Goal: Information Seeking & Learning: Learn about a topic

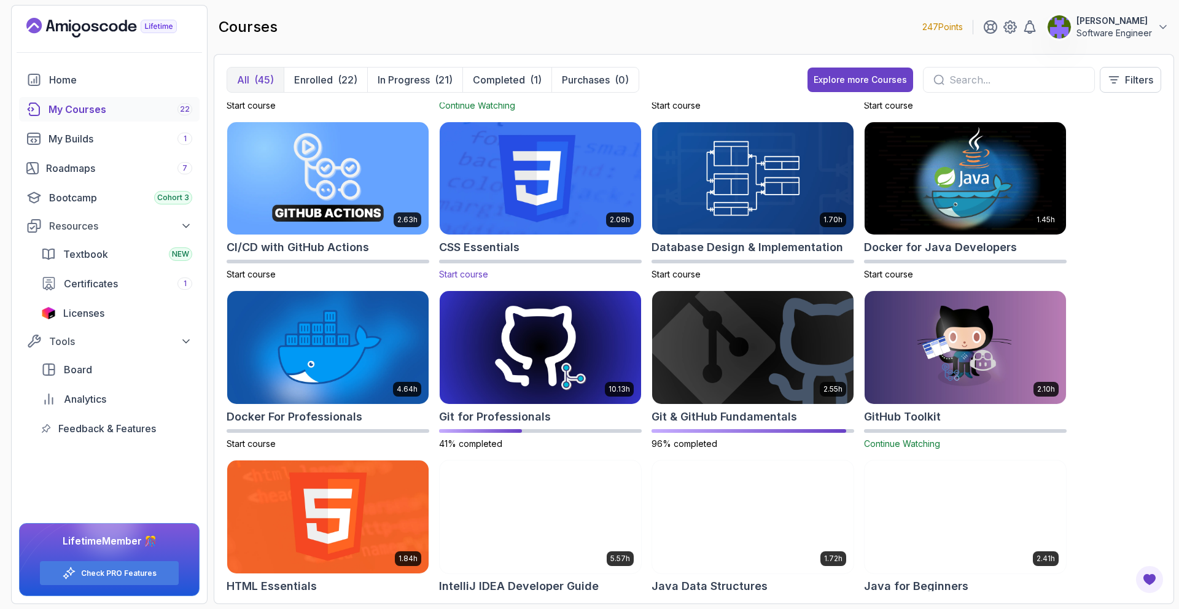
scroll to position [151, 0]
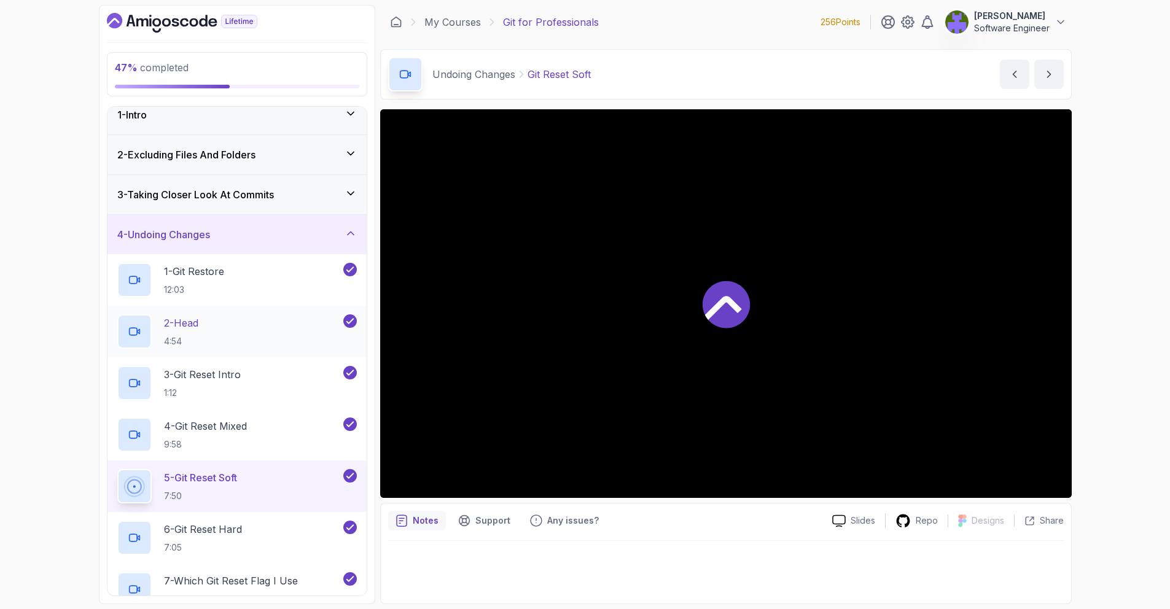
scroll to position [21, 0]
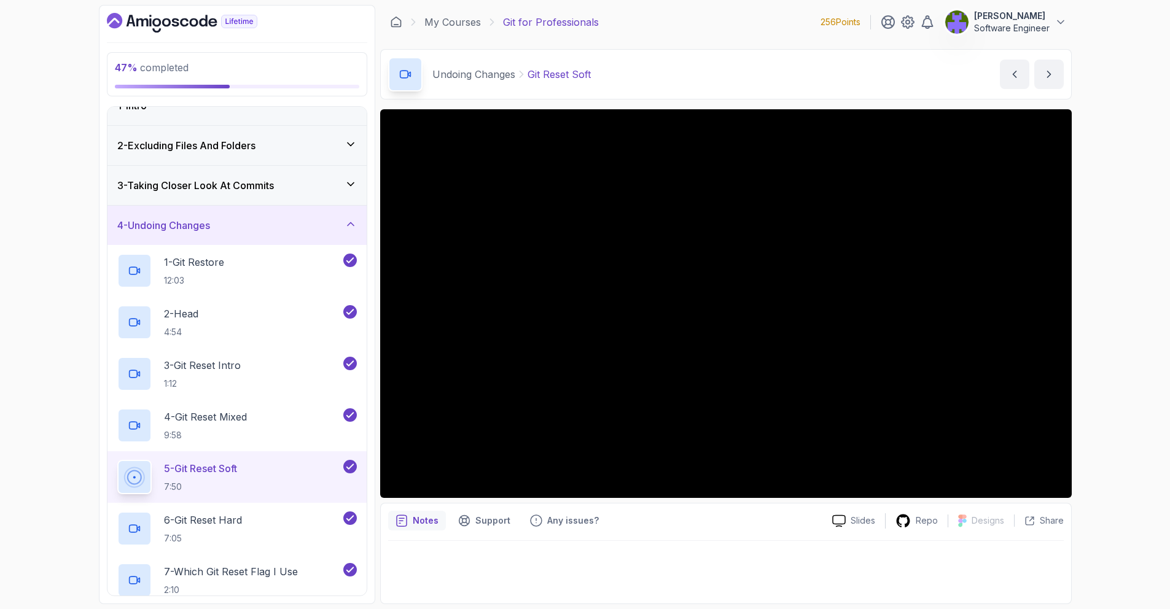
click at [330, 235] on div "4 - Undoing Changes" at bounding box center [236, 225] width 259 height 39
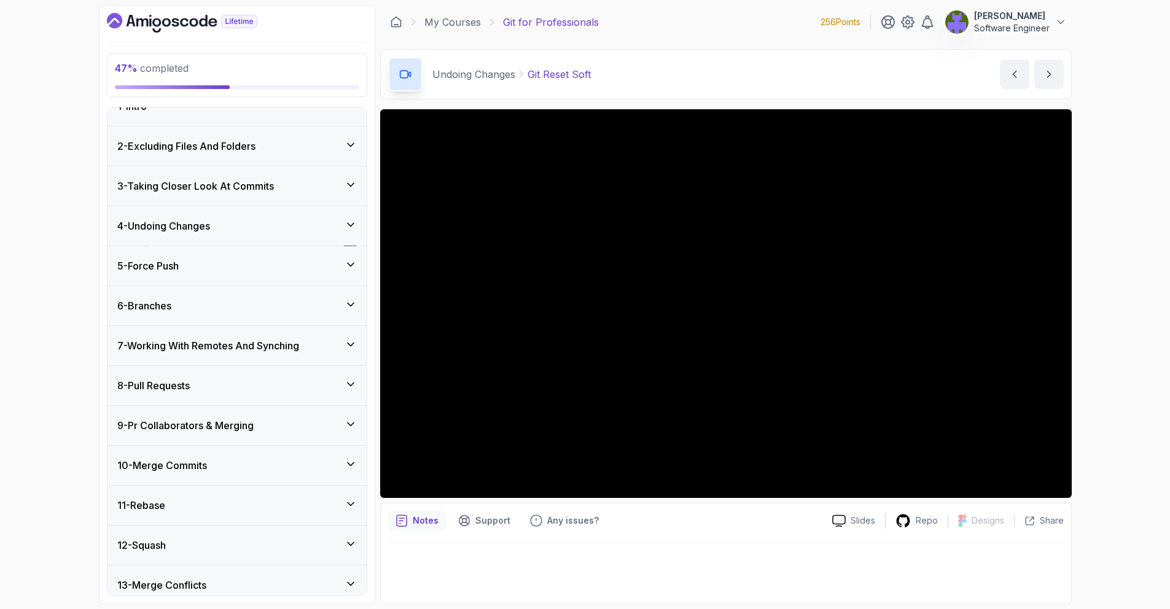
scroll to position [279, 0]
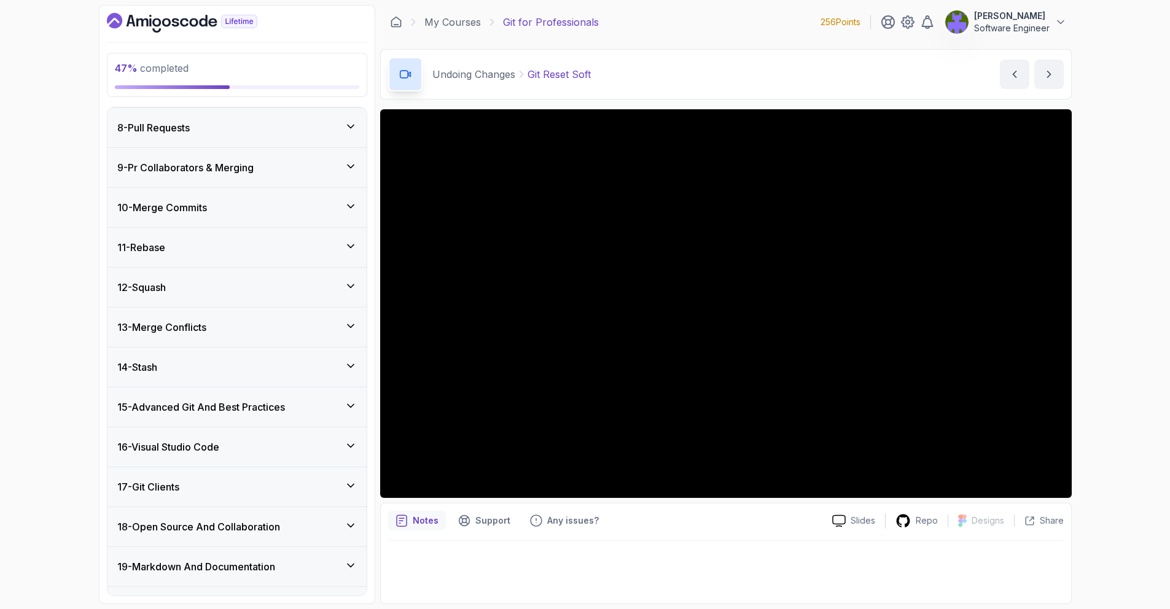
click at [291, 359] on div "14 - Stash" at bounding box center [236, 367] width 259 height 39
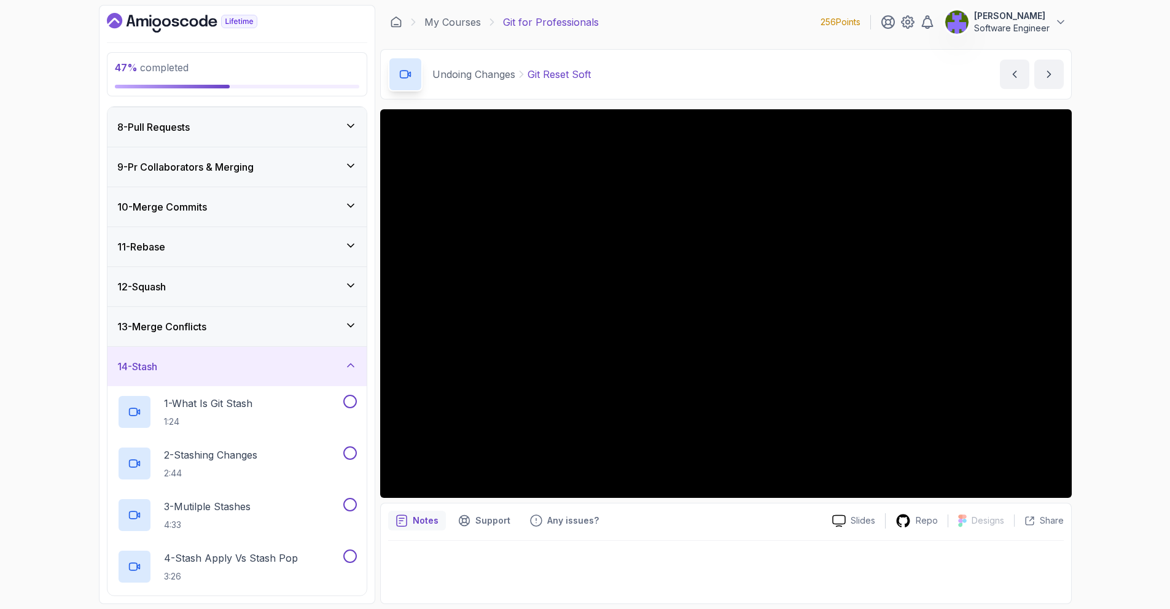
click at [299, 339] on div "13 - Merge Conflicts" at bounding box center [236, 326] width 259 height 39
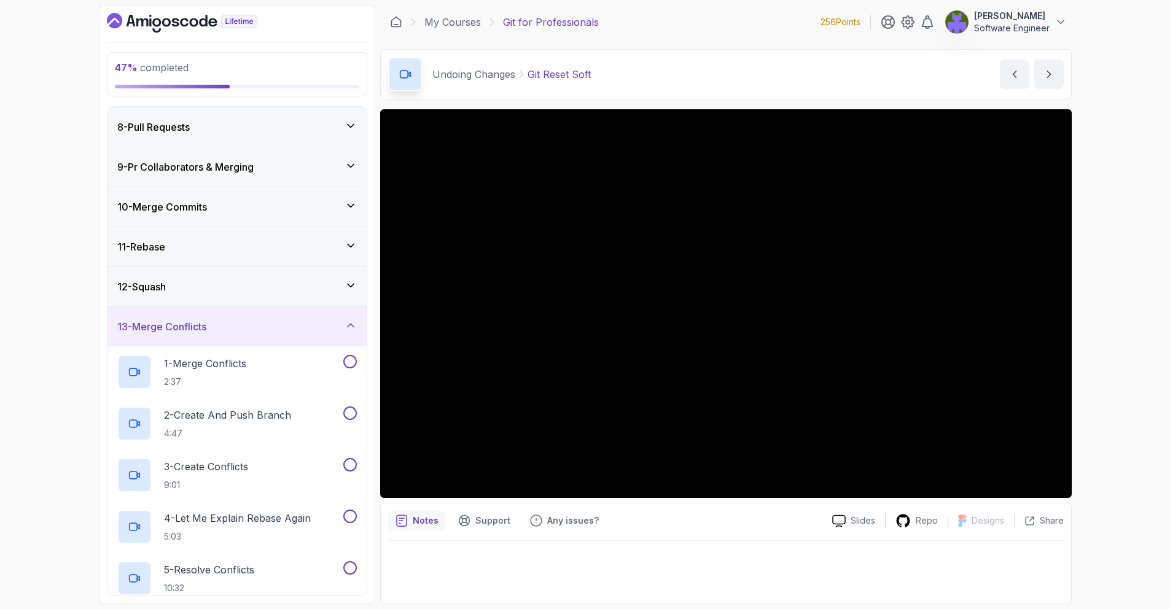
click at [307, 297] on div "12 - Squash" at bounding box center [236, 286] width 259 height 39
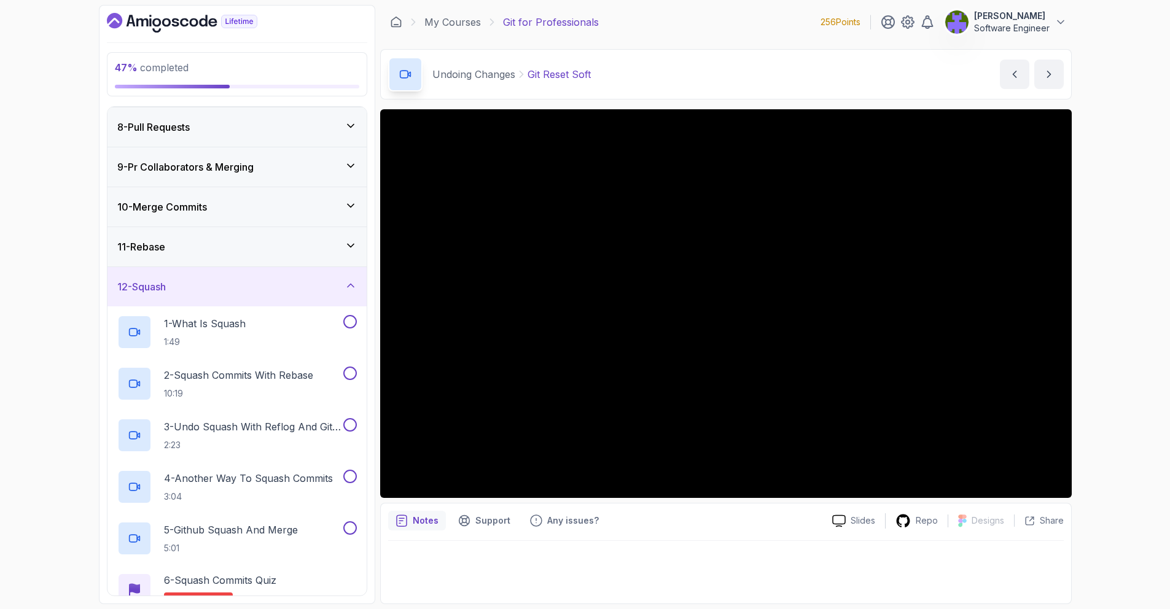
click at [314, 219] on div "10 - Merge Commits" at bounding box center [236, 206] width 259 height 39
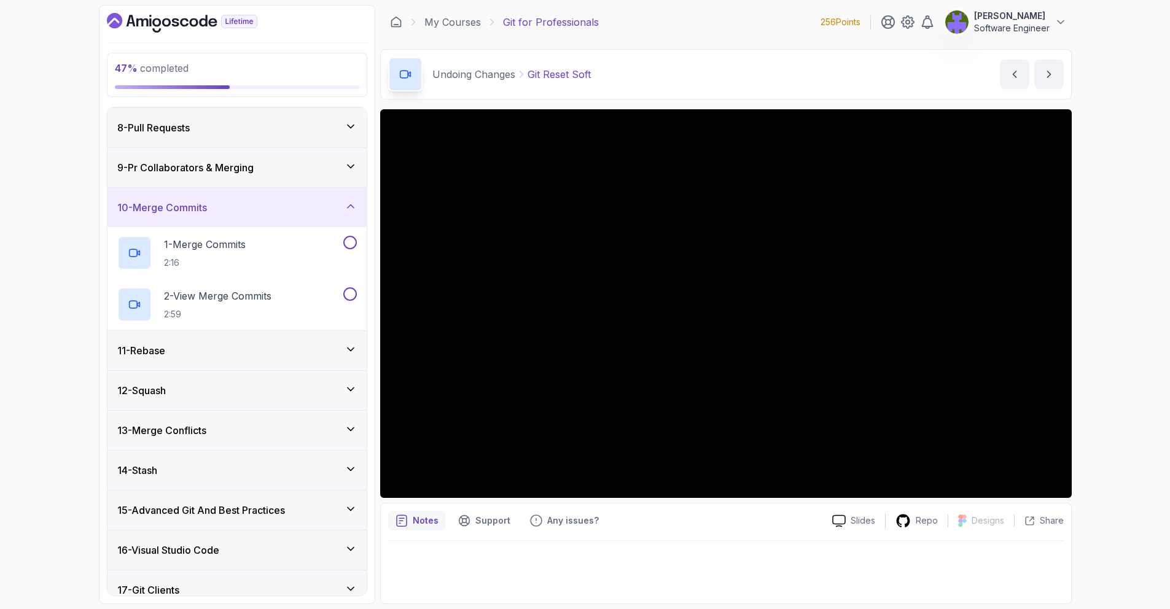
click at [312, 175] on div "9 - Pr Collaborators & Merging" at bounding box center [236, 167] width 259 height 39
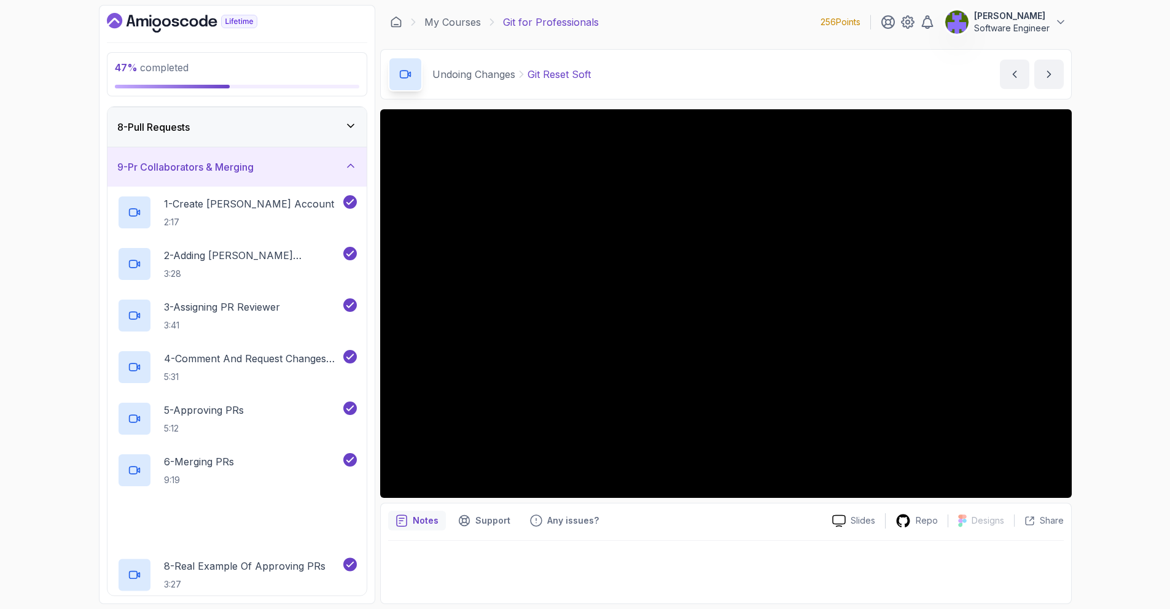
click at [312, 175] on div "9 - Pr Collaborators & Merging" at bounding box center [236, 166] width 259 height 39
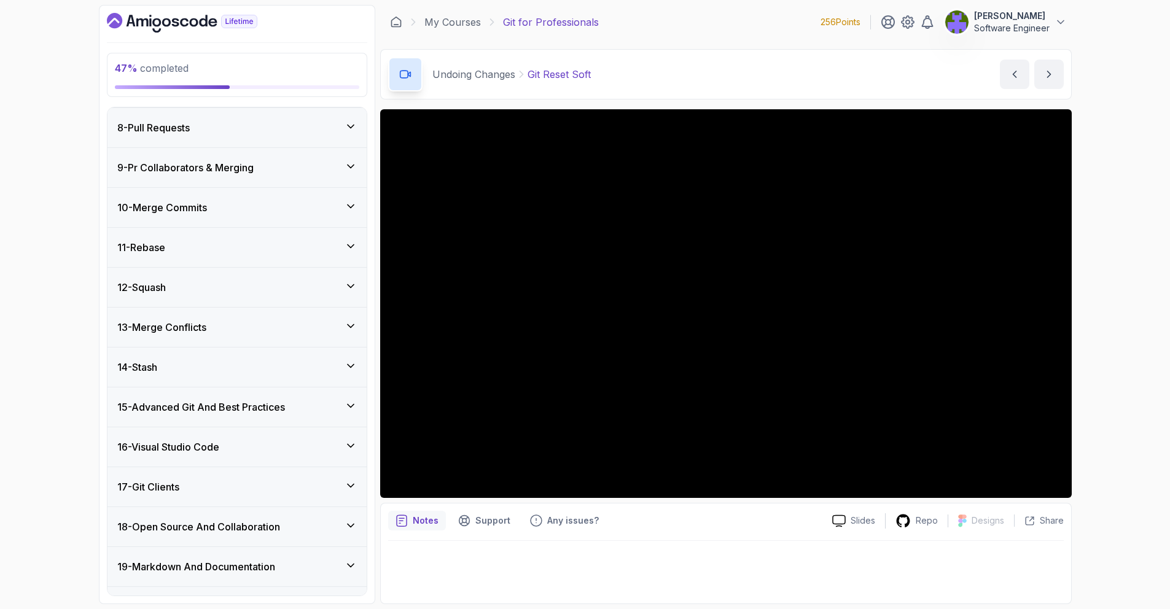
click at [311, 213] on div "10 - Merge Commits" at bounding box center [237, 207] width 240 height 15
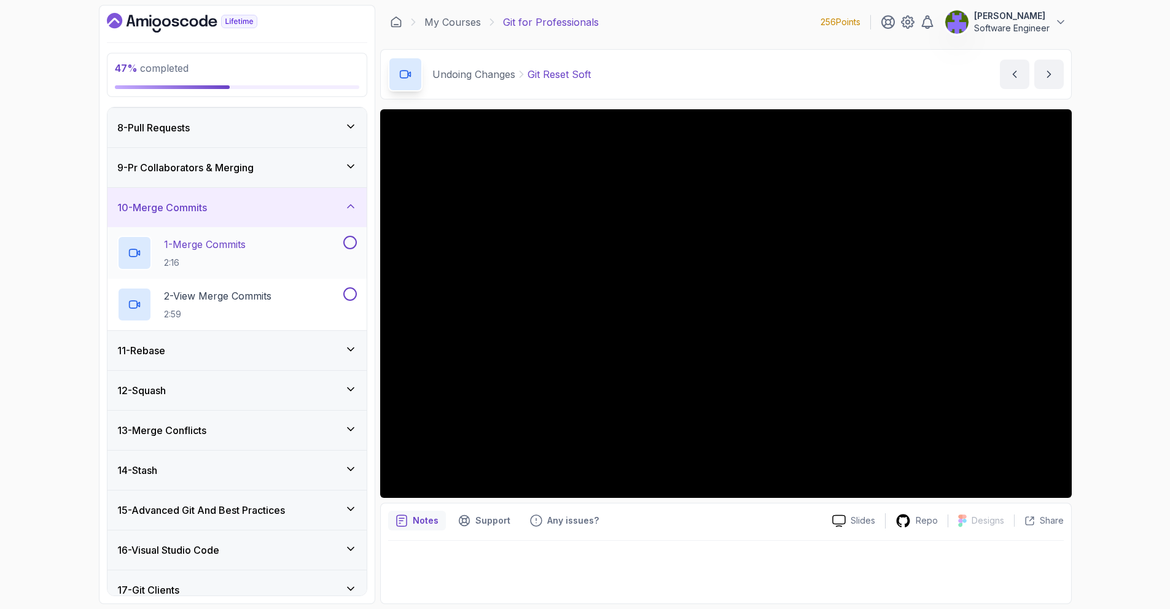
click at [308, 252] on div "1 - Merge Commits 2:16" at bounding box center [229, 253] width 224 height 34
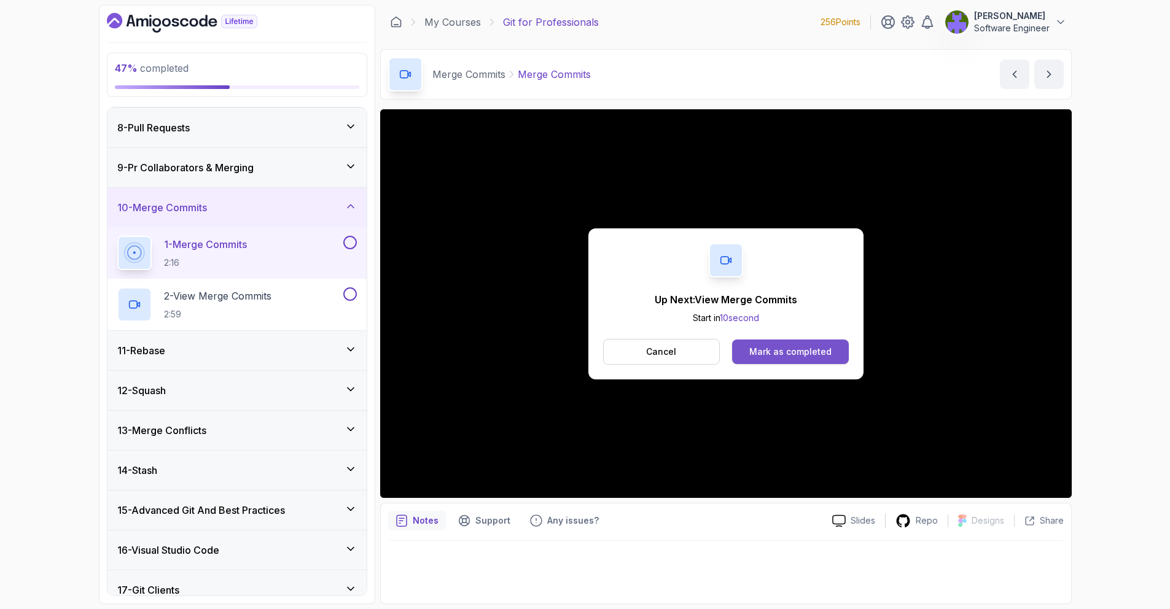
click at [803, 360] on button "Mark as completed" at bounding box center [790, 352] width 116 height 25
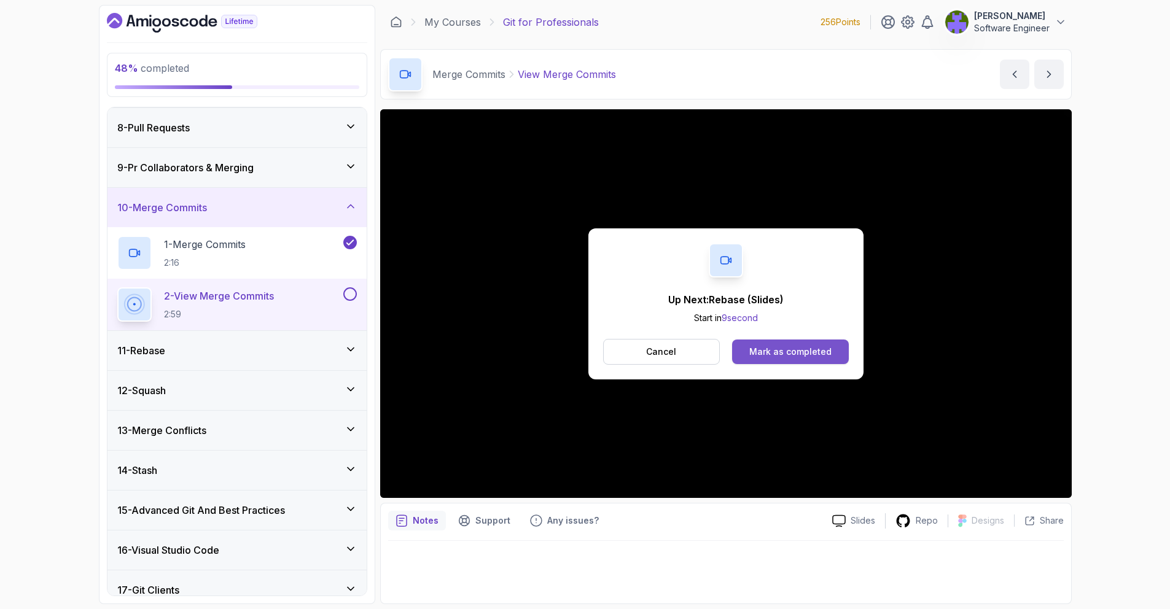
click at [803, 351] on div "Mark as completed" at bounding box center [790, 352] width 82 height 12
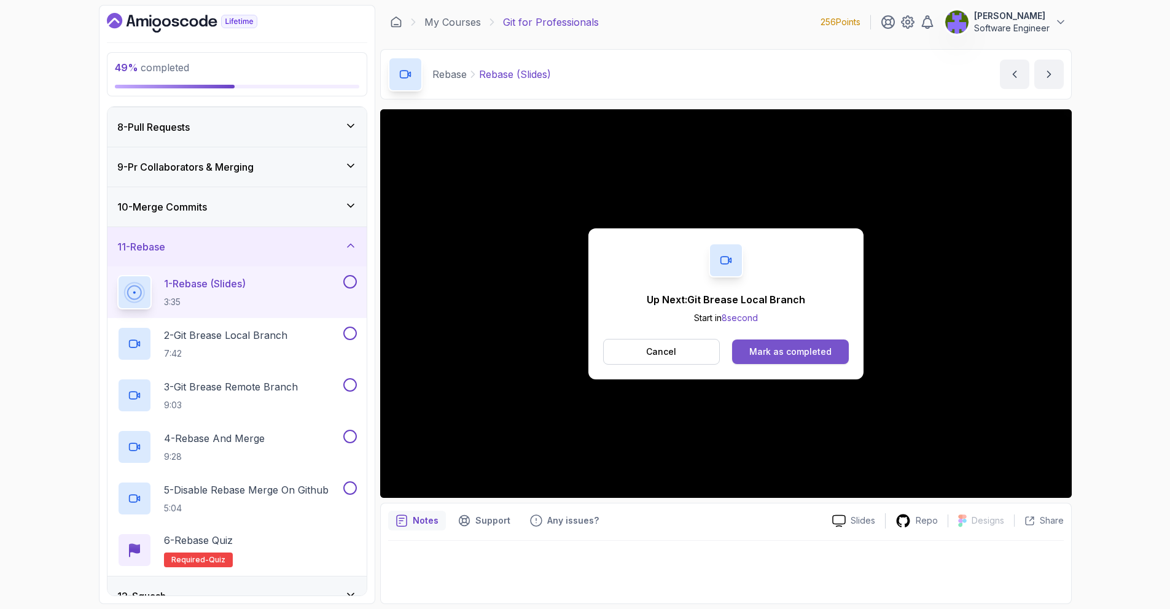
click at [844, 356] on button "Mark as completed" at bounding box center [790, 352] width 116 height 25
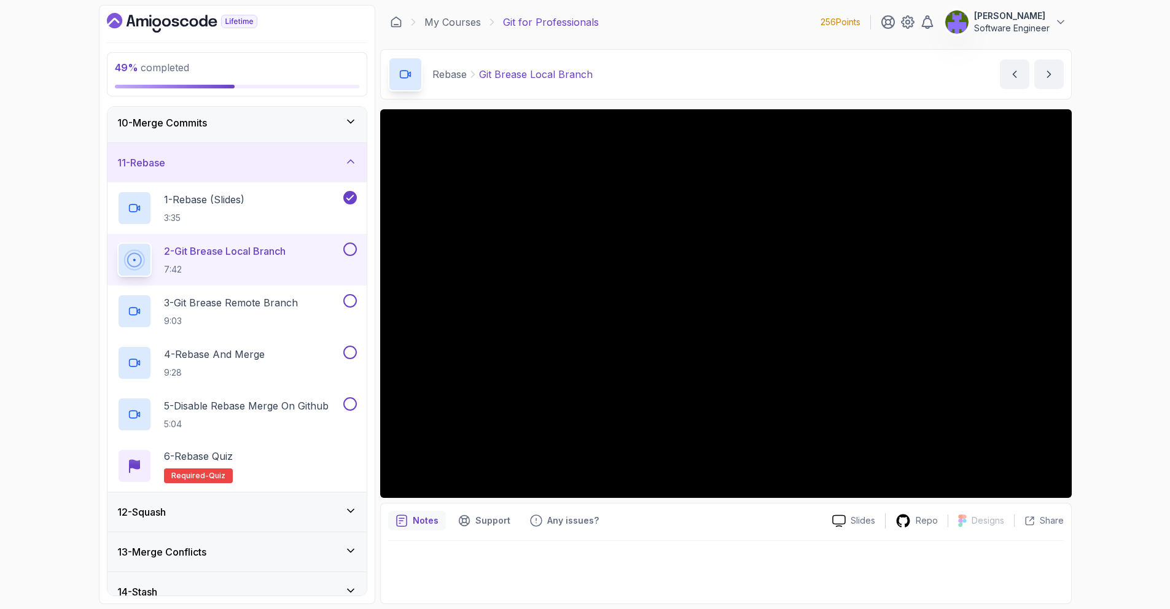
scroll to position [2, 0]
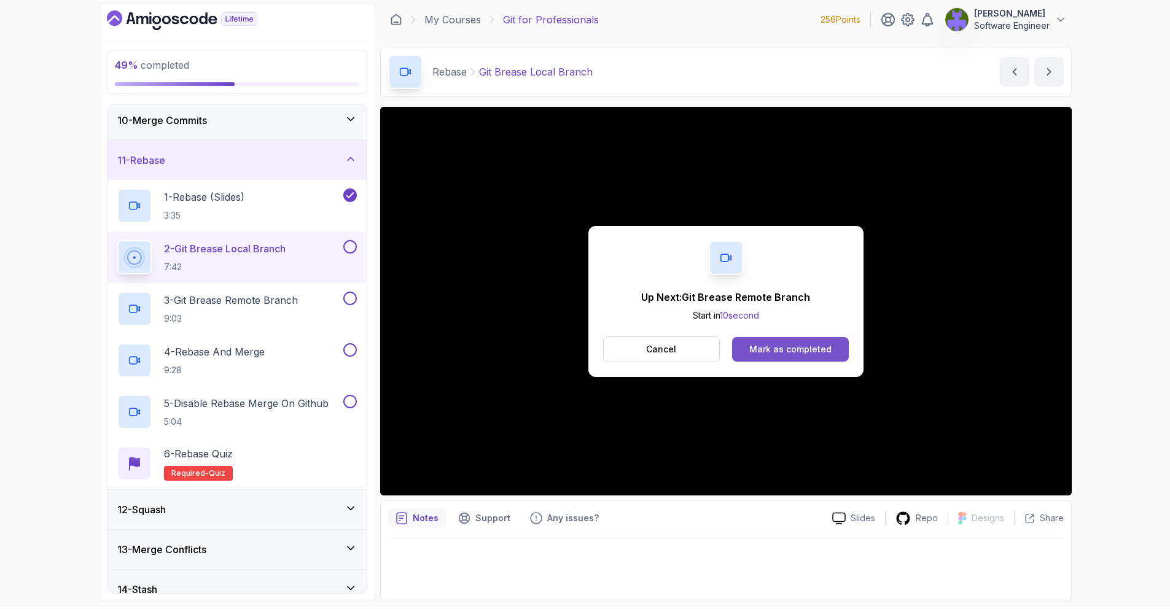
click at [808, 340] on button "Mark as completed" at bounding box center [790, 349] width 116 height 25
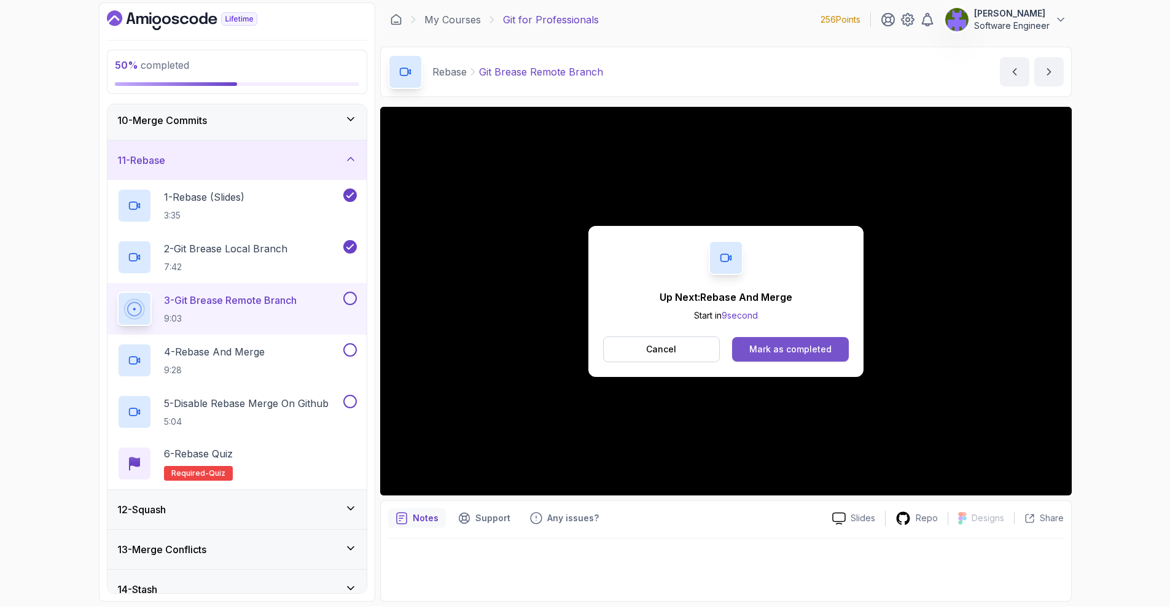
click at [775, 350] on div "Mark as completed" at bounding box center [790, 349] width 82 height 12
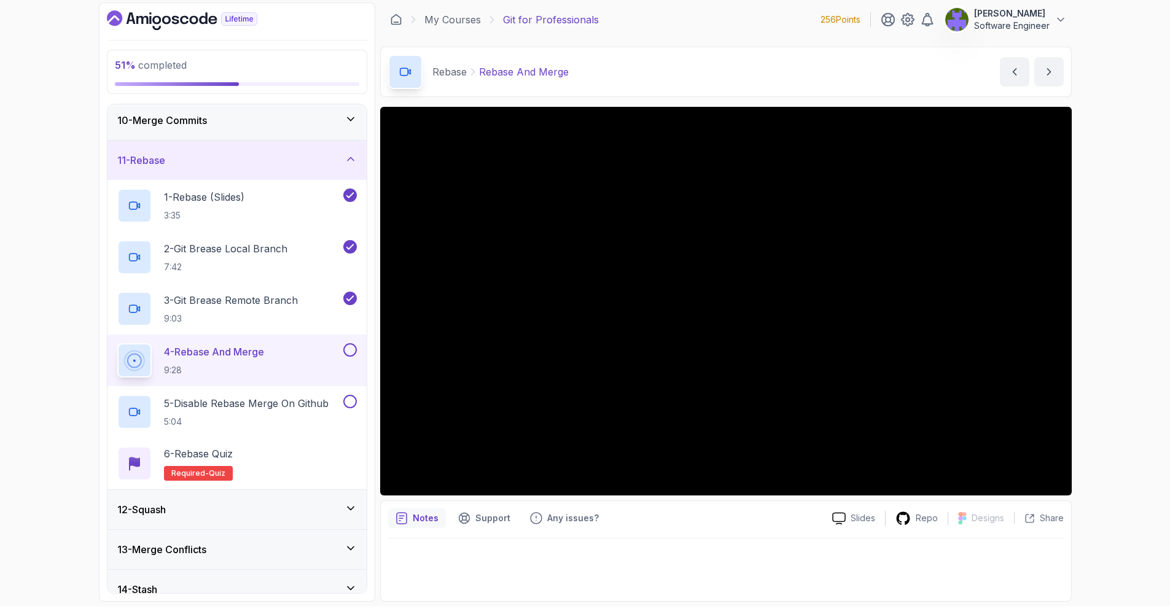
click at [345, 545] on icon at bounding box center [351, 548] width 12 height 12
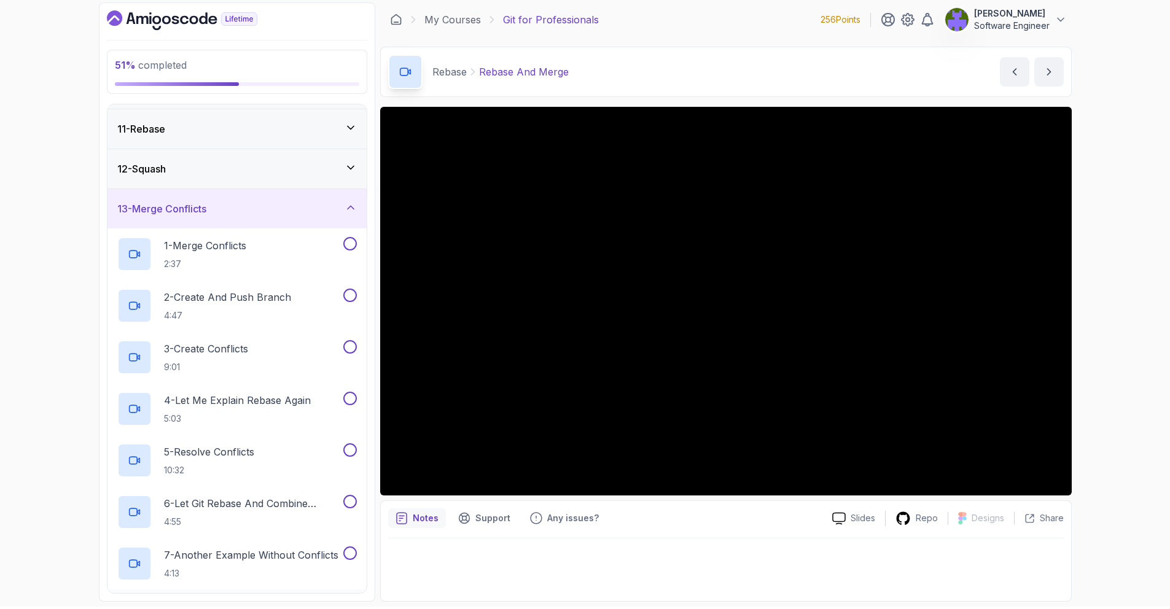
scroll to position [387, 0]
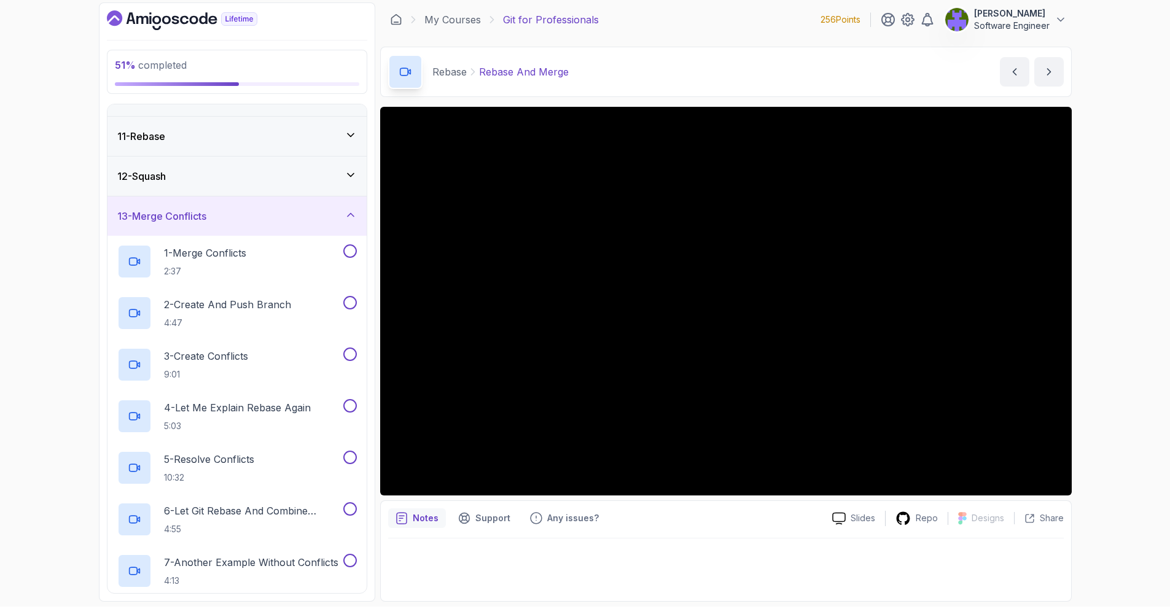
click at [316, 215] on div "13 - Merge Conflicts" at bounding box center [237, 216] width 240 height 15
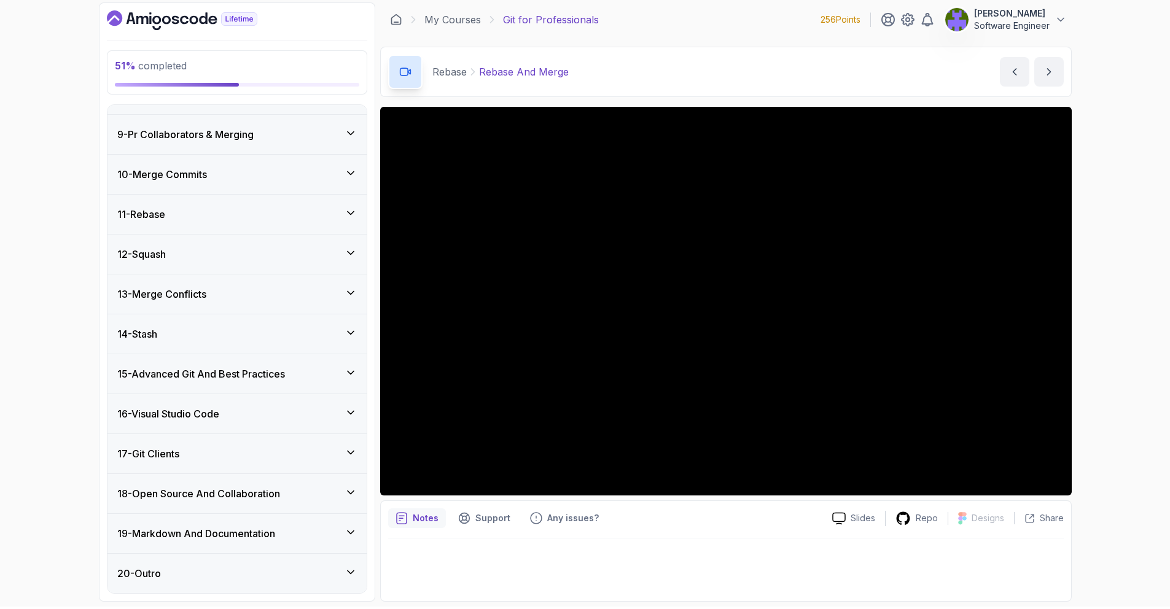
scroll to position [309, 0]
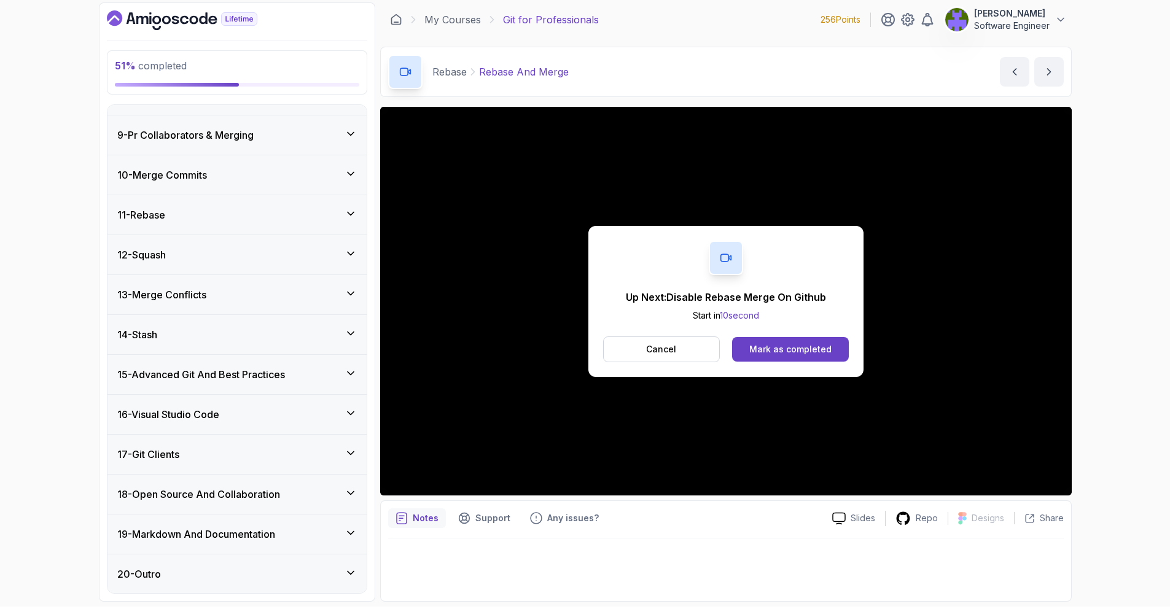
click at [335, 230] on div "11 - Rebase" at bounding box center [236, 214] width 259 height 39
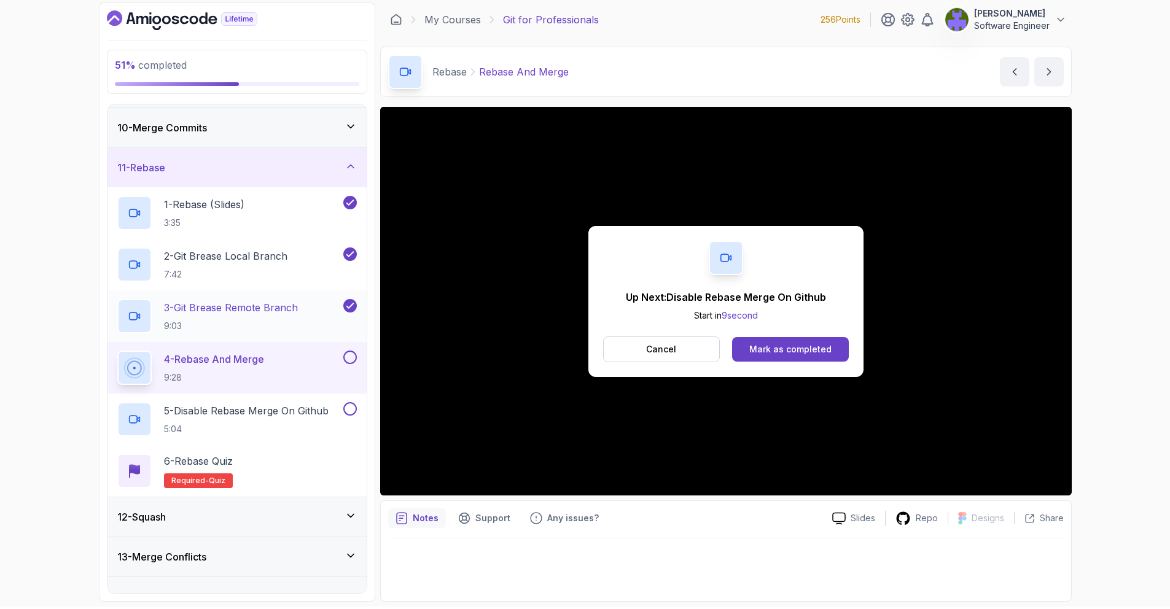
scroll to position [357, 0]
click at [781, 343] on div "Mark as completed" at bounding box center [790, 349] width 82 height 12
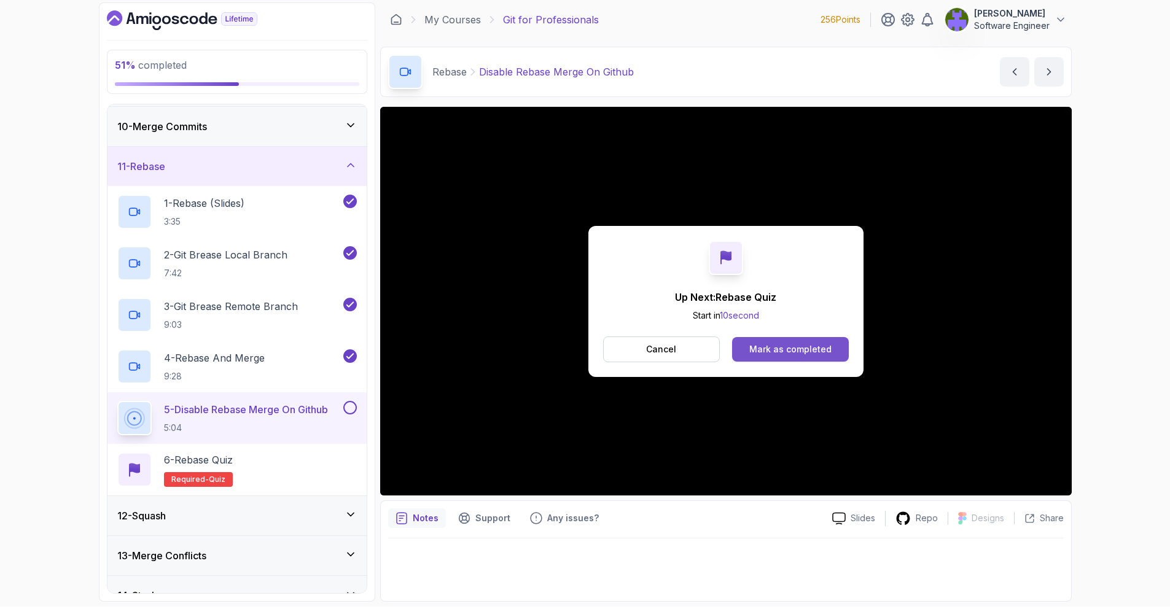
click at [830, 350] on button "Mark as completed" at bounding box center [790, 349] width 116 height 25
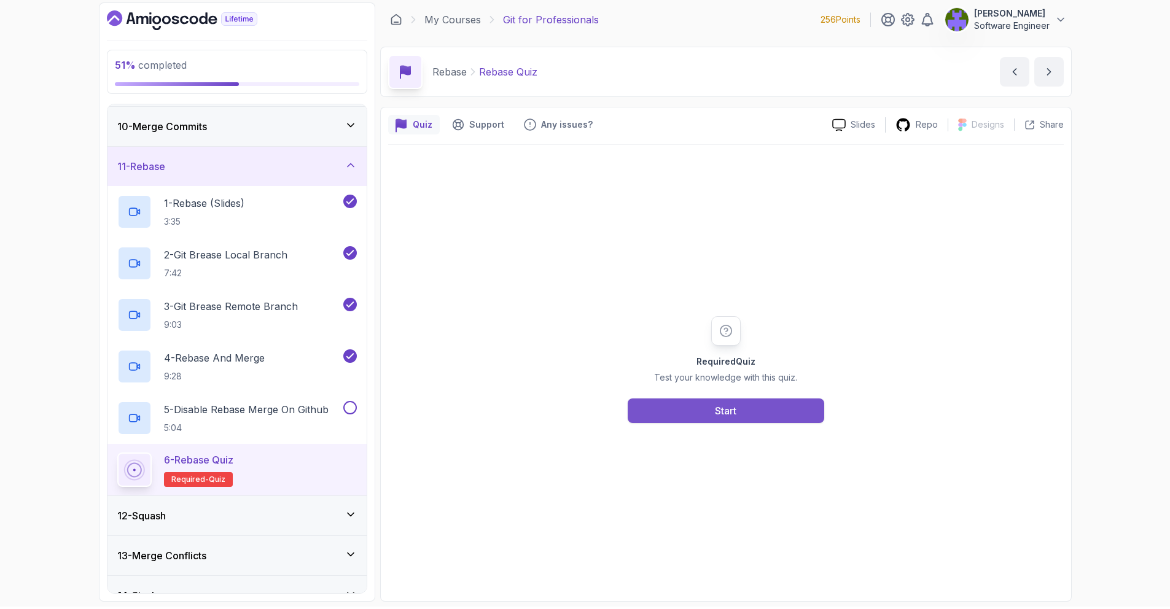
click at [774, 415] on button "Start" at bounding box center [726, 411] width 197 height 25
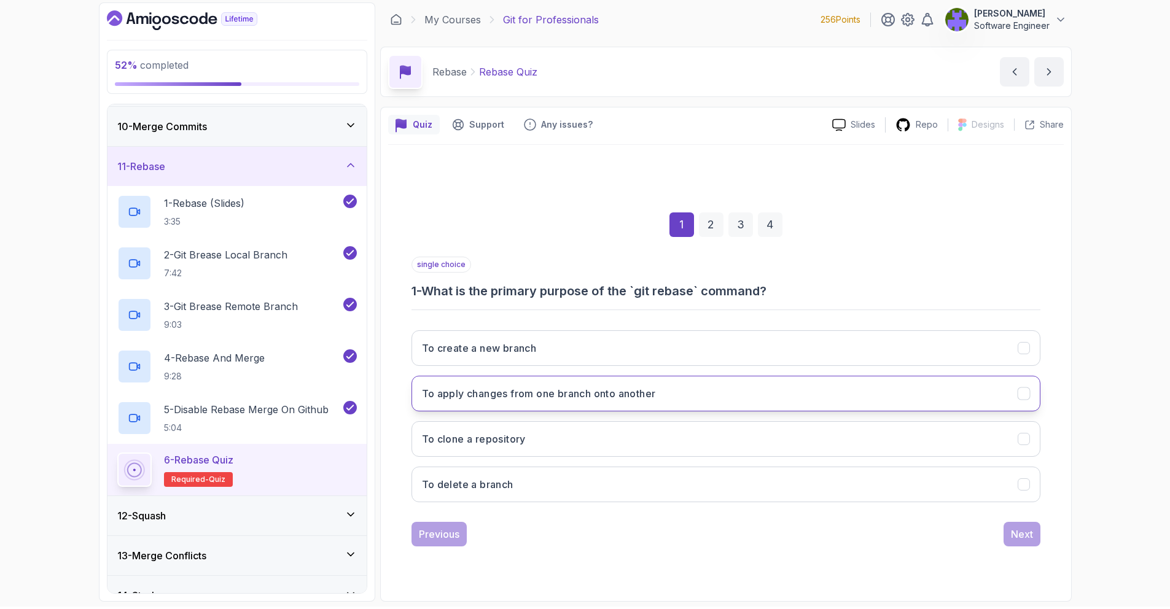
click at [682, 393] on button "To apply changes from one branch onto another" at bounding box center [726, 394] width 629 height 36
click at [995, 524] on div "Previous Next" at bounding box center [726, 534] width 629 height 25
click at [1016, 528] on div "Next" at bounding box center [1022, 534] width 22 height 15
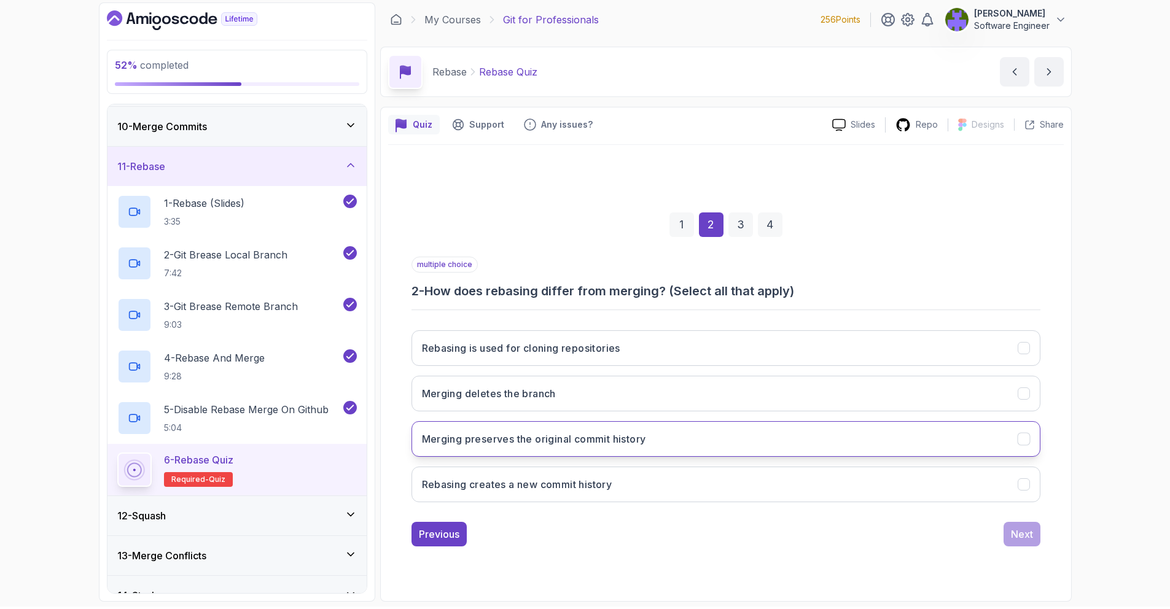
click at [665, 434] on button "Merging preserves the original commit history" at bounding box center [726, 439] width 629 height 36
click at [962, 361] on button "Rebasing is used for cloning repositories" at bounding box center [726, 348] width 629 height 36
click at [1019, 536] on div "Next" at bounding box center [1022, 534] width 22 height 15
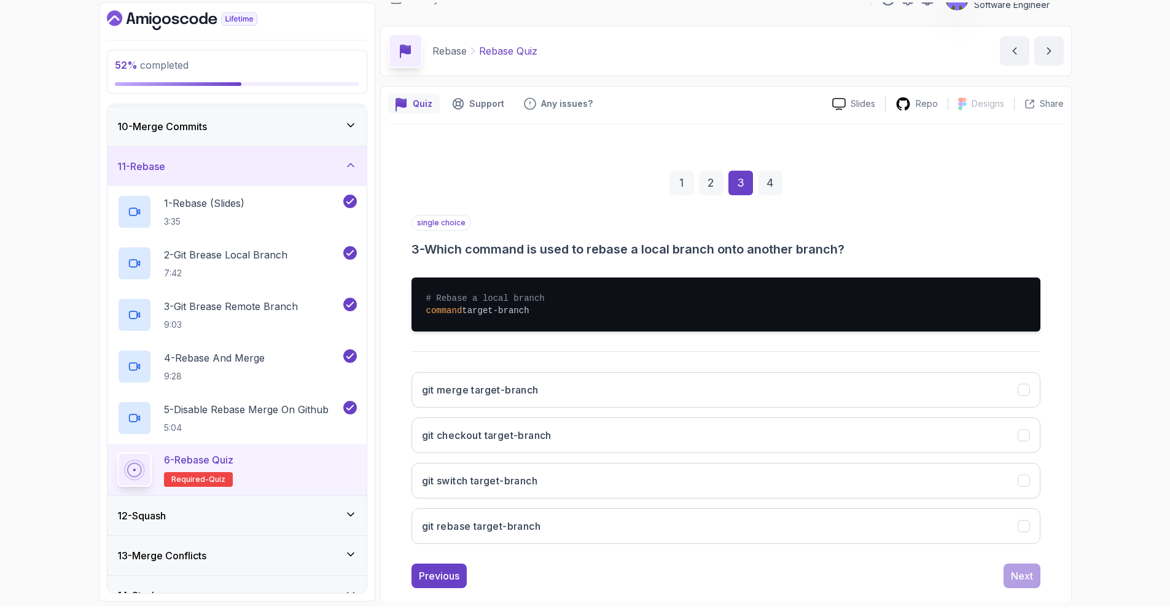
scroll to position [21, 0]
click at [636, 514] on button "git rebase target-branch" at bounding box center [726, 526] width 629 height 36
click at [1006, 569] on button "Next" at bounding box center [1022, 575] width 37 height 25
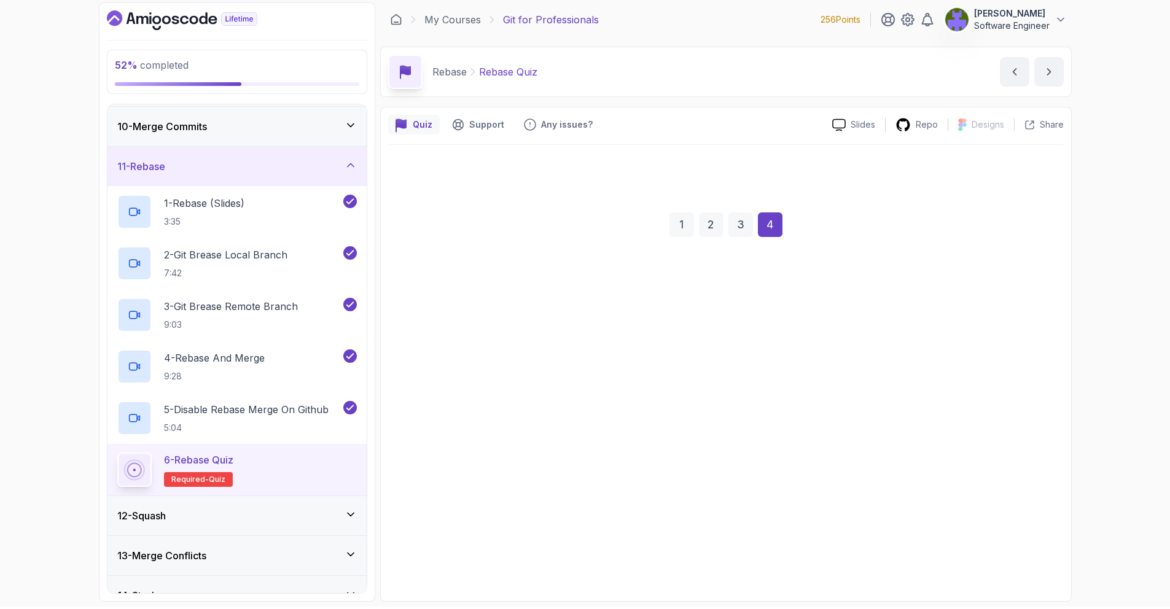
scroll to position [0, 0]
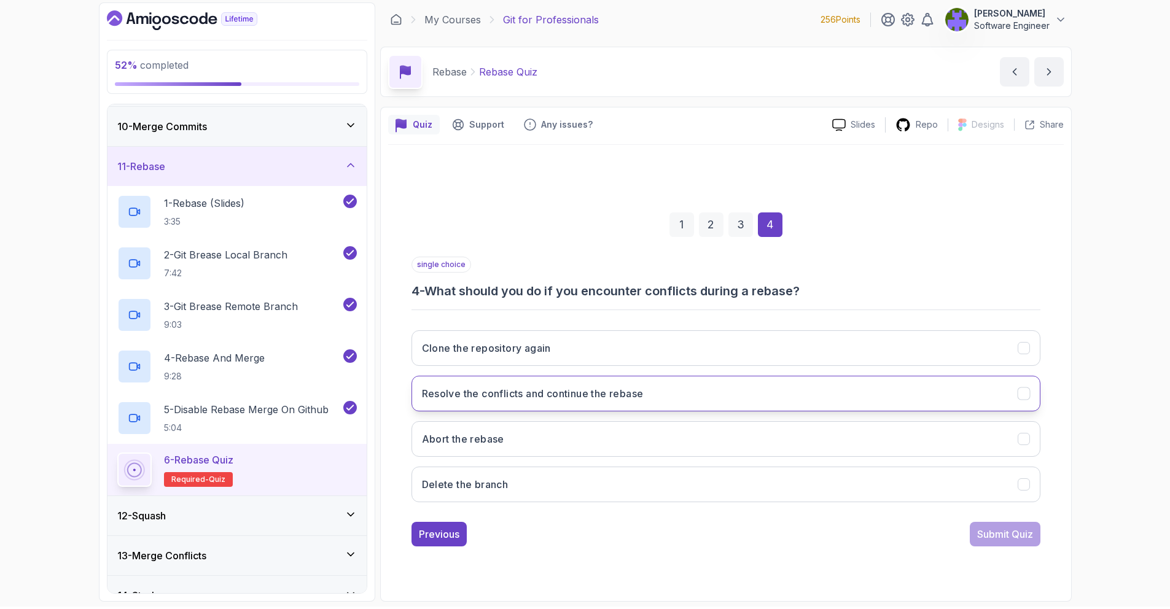
click at [705, 385] on button "Resolve the conflicts and continue the rebase" at bounding box center [726, 394] width 629 height 36
click at [977, 540] on div "Submit Quiz" at bounding box center [1005, 534] width 56 height 15
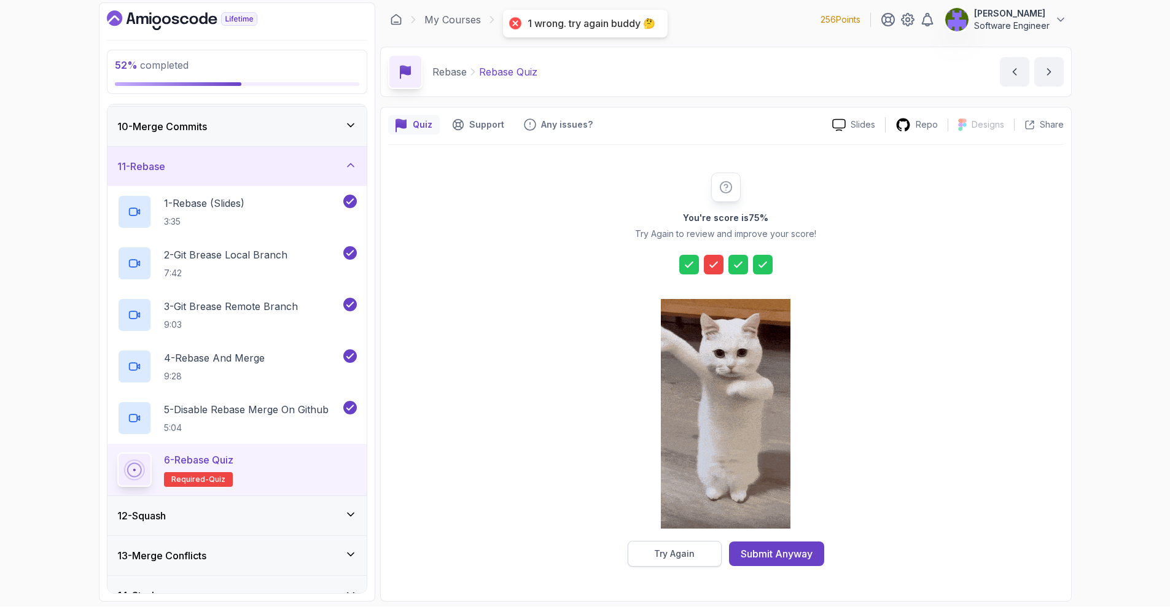
click at [700, 547] on button "Try Again" at bounding box center [675, 554] width 94 height 26
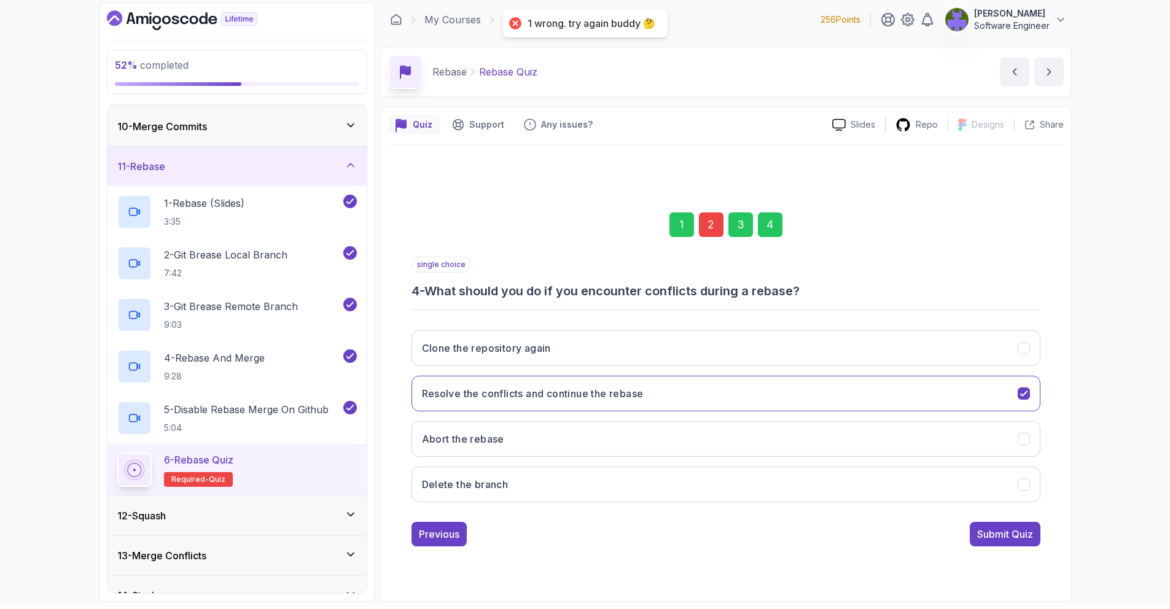
click at [705, 230] on div "2" at bounding box center [711, 225] width 25 height 25
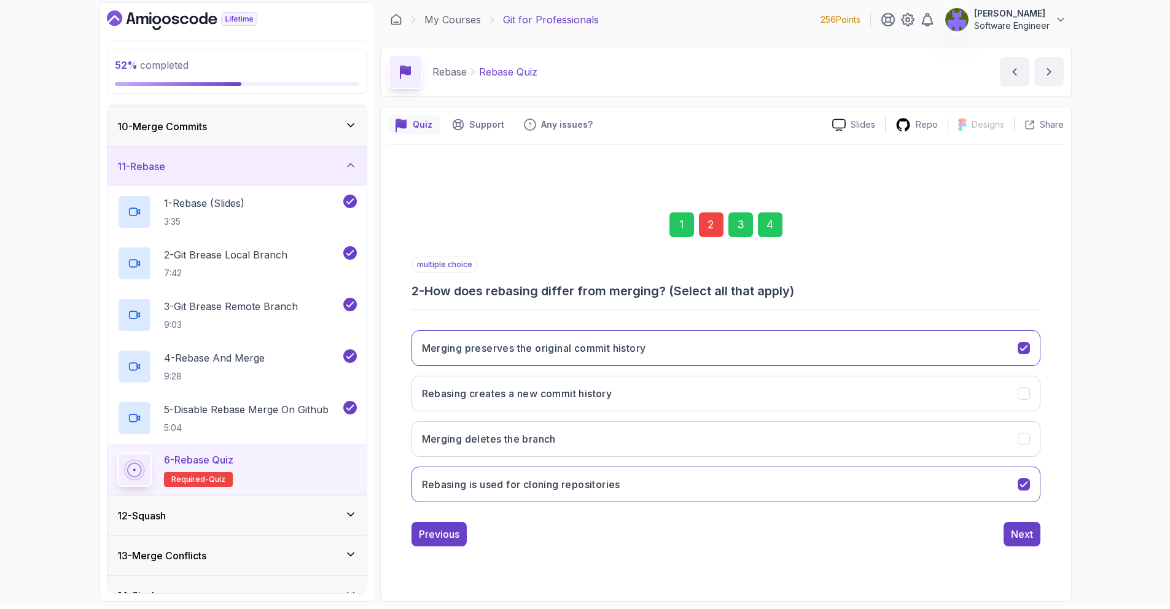
drag, startPoint x: 851, startPoint y: 353, endPoint x: 840, endPoint y: 512, distance: 159.5
click at [840, 520] on div "multiple choice 2 - How does rebasing differ from merging? (Select all that app…" at bounding box center [726, 402] width 629 height 290
click at [843, 490] on button "Rebasing is used for cloning repositories" at bounding box center [726, 485] width 629 height 36
click at [765, 218] on div "4" at bounding box center [770, 225] width 25 height 25
click at [982, 523] on button "Submit Quiz" at bounding box center [1005, 534] width 71 height 25
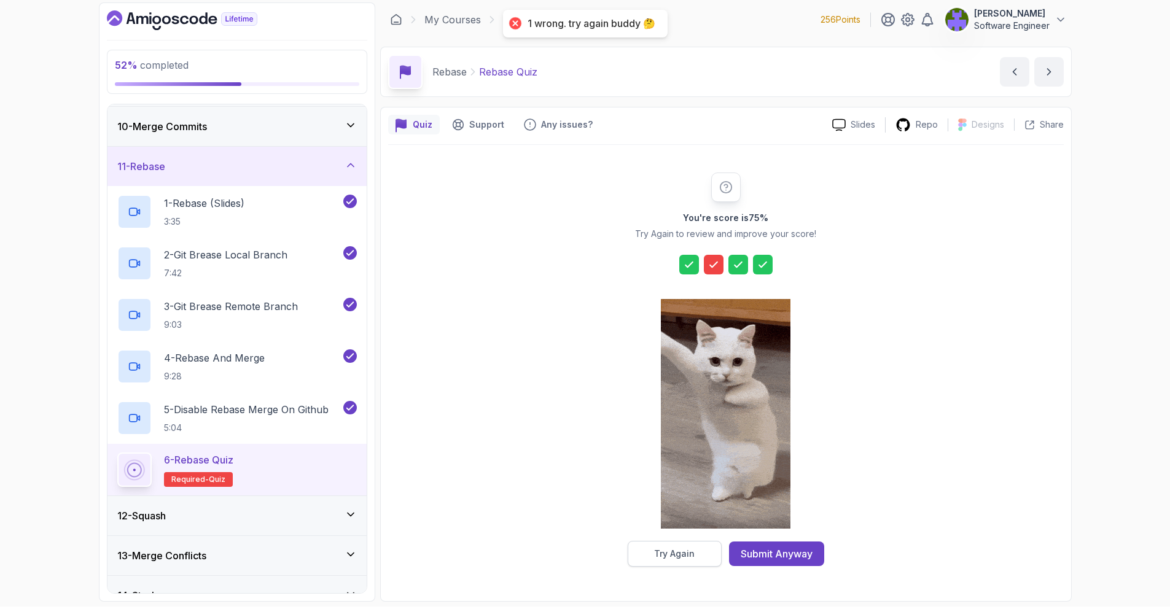
click at [702, 563] on button "Try Again" at bounding box center [675, 554] width 94 height 26
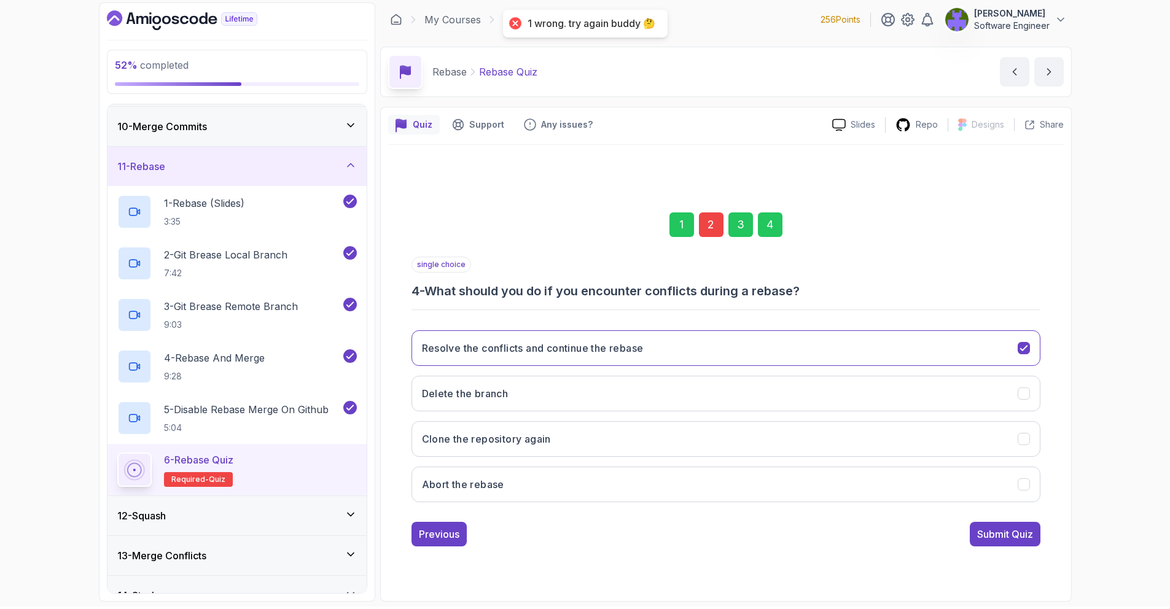
click at [710, 224] on div "2" at bounding box center [711, 225] width 25 height 25
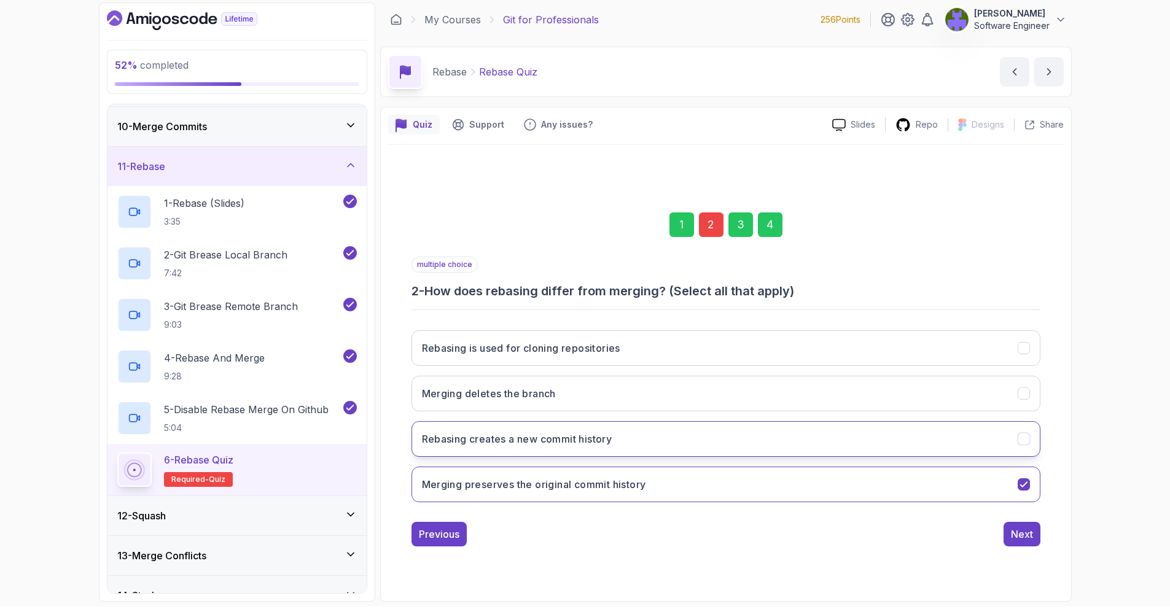
click at [727, 429] on button "Rebasing creates a new commit history" at bounding box center [726, 439] width 629 height 36
click at [765, 236] on div "4" at bounding box center [770, 225] width 25 height 25
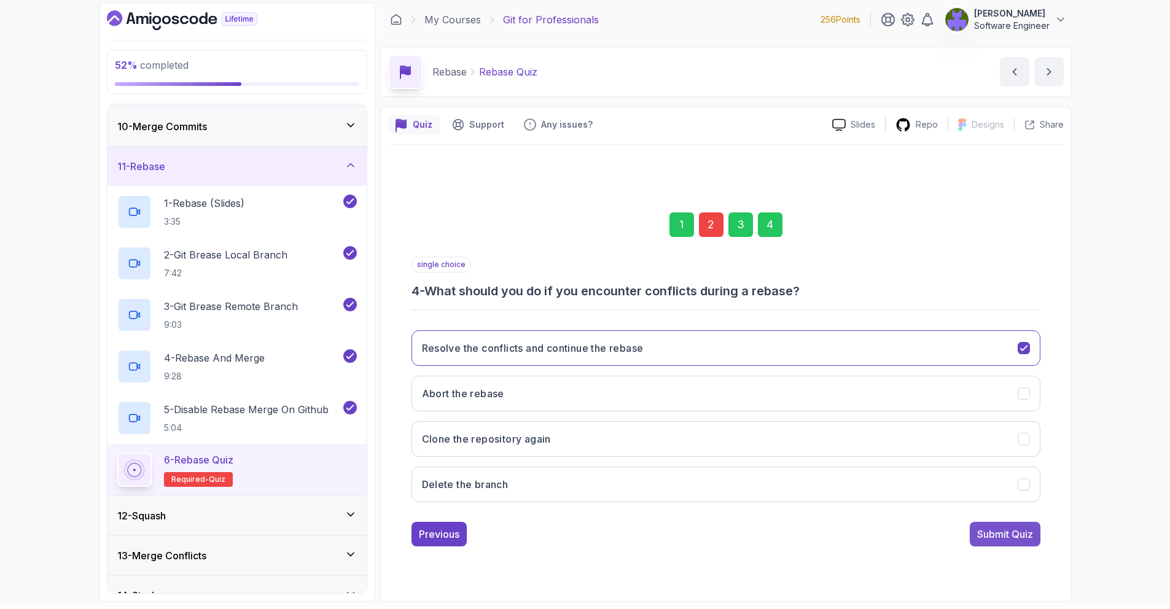
click at [995, 534] on div "Submit Quiz" at bounding box center [1005, 534] width 56 height 15
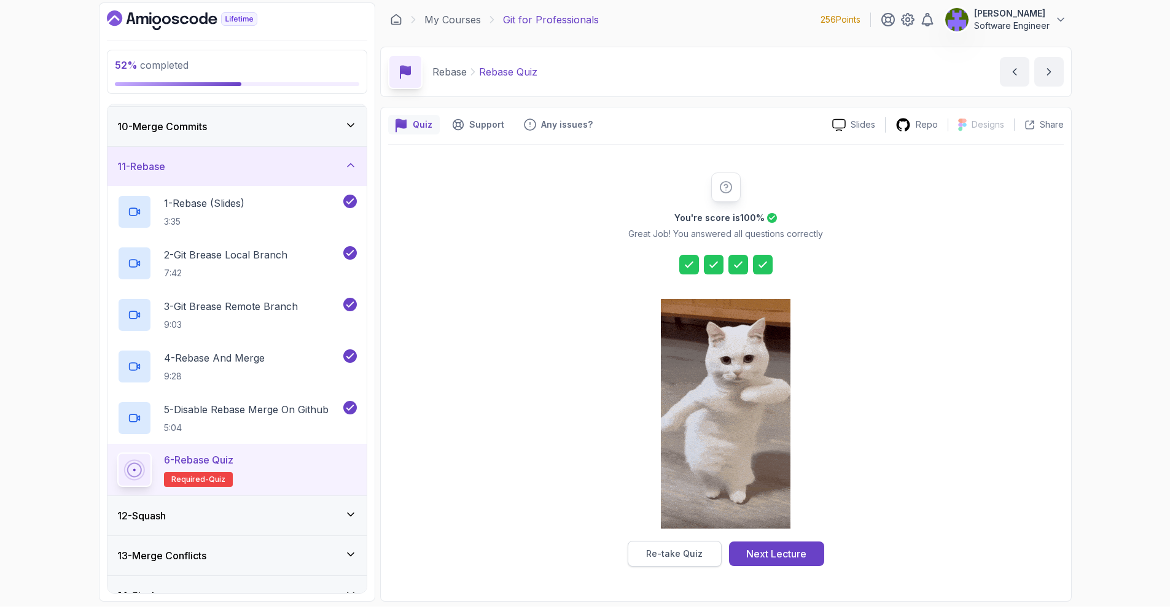
click at [702, 552] on button "Re-take Quiz" at bounding box center [675, 554] width 94 height 26
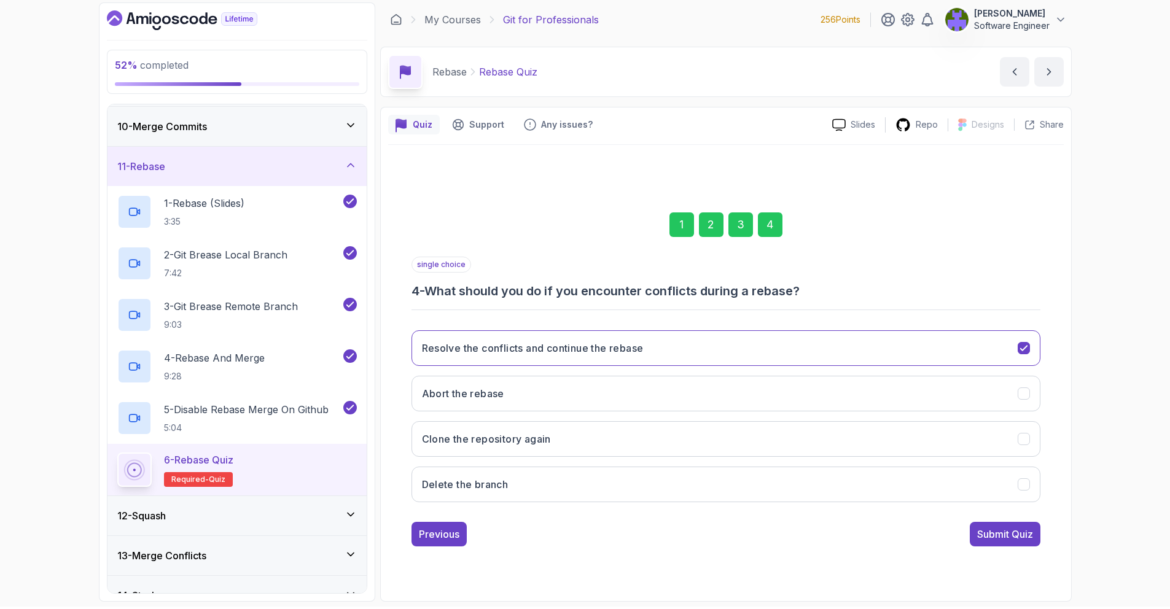
click at [727, 230] on div "1 2 3 4" at bounding box center [726, 225] width 629 height 64
click at [722, 231] on div "2" at bounding box center [711, 225] width 25 height 25
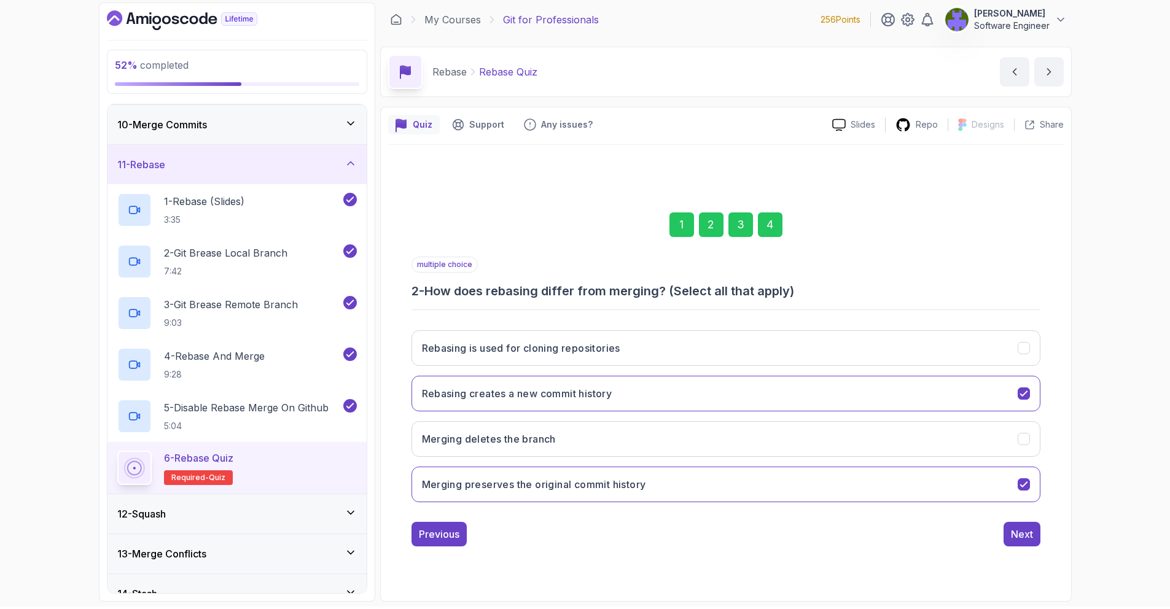
scroll to position [359, 0]
click at [300, 507] on div "12 - Squash" at bounding box center [237, 513] width 240 height 15
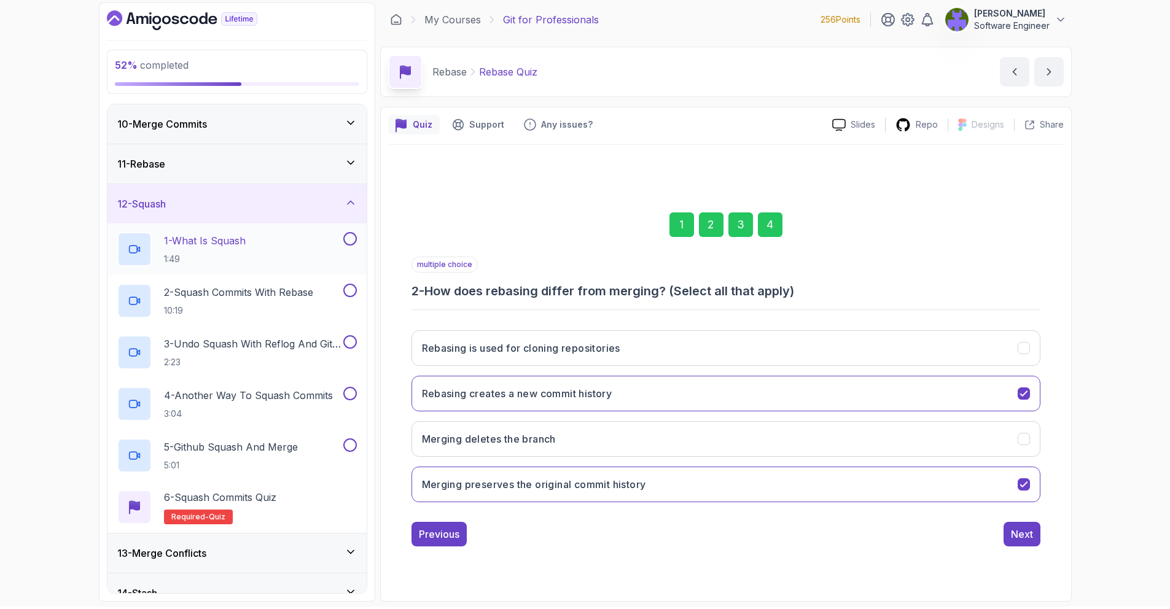
click at [303, 244] on div "1 - What Is Squash 1:49" at bounding box center [229, 249] width 224 height 34
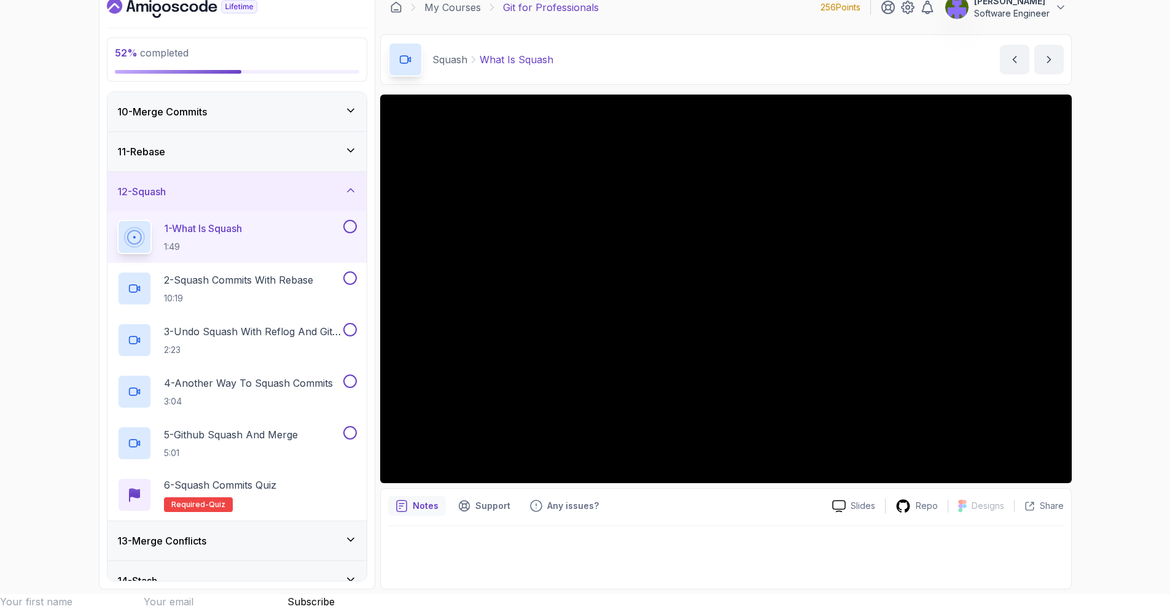
scroll to position [619, 0]
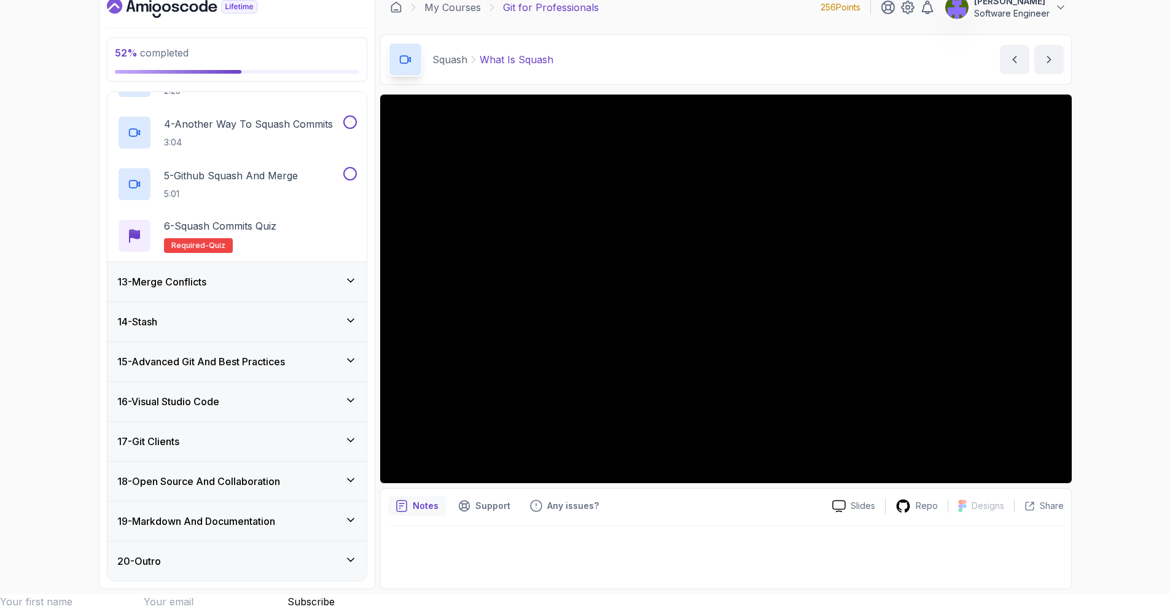
click at [305, 295] on div "13 - Merge Conflicts" at bounding box center [236, 281] width 259 height 39
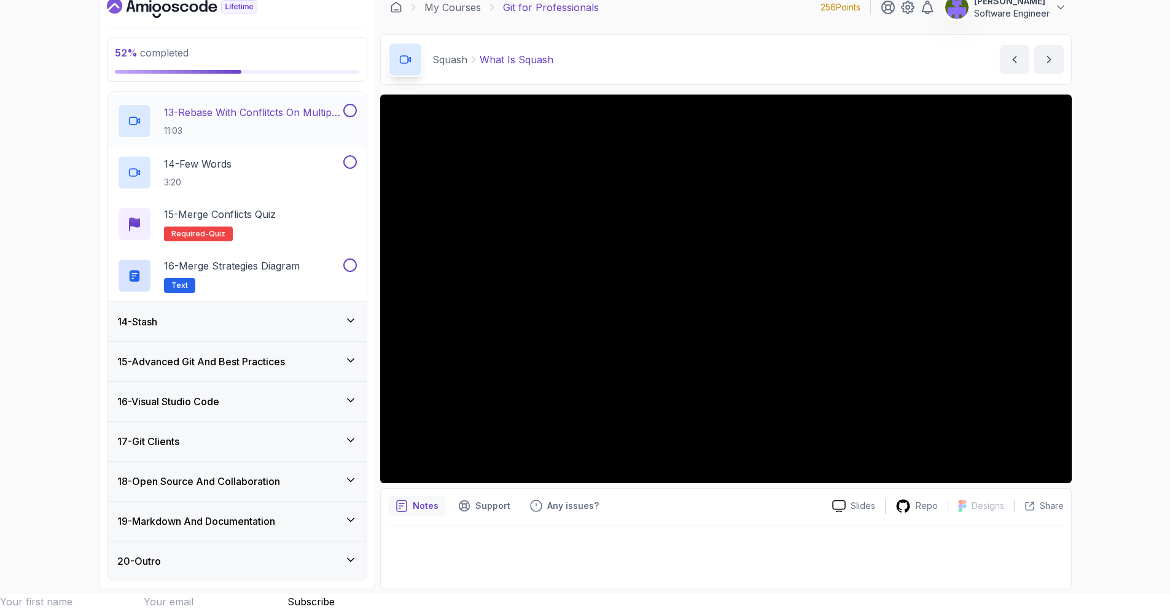
scroll to position [1135, 0]
click at [321, 319] on div "14 - Stash" at bounding box center [237, 322] width 240 height 15
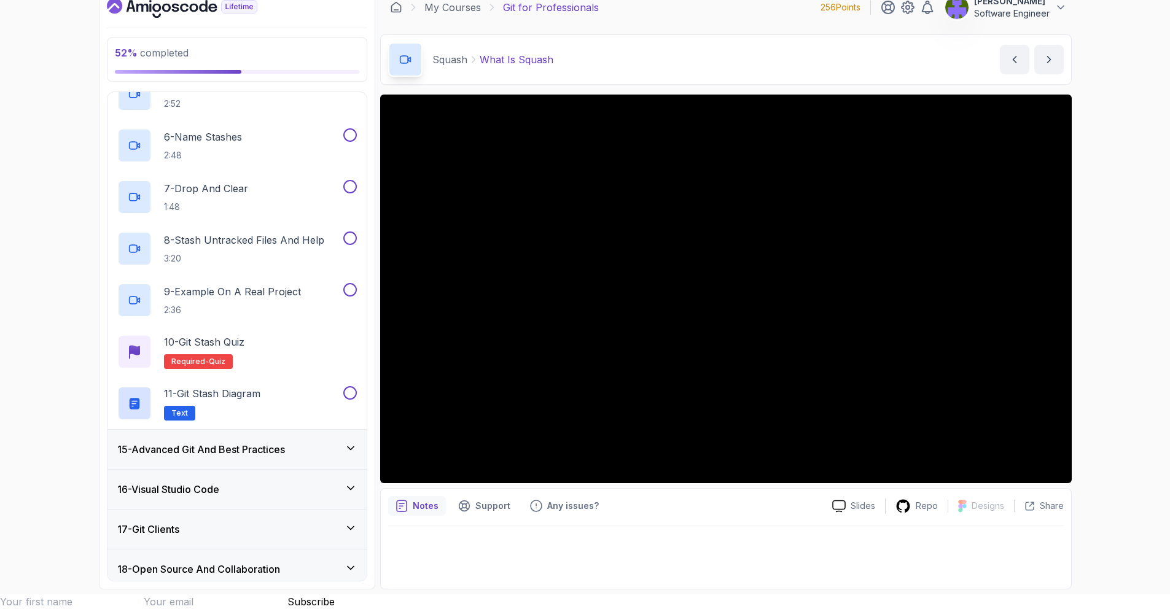
scroll to position [877, 0]
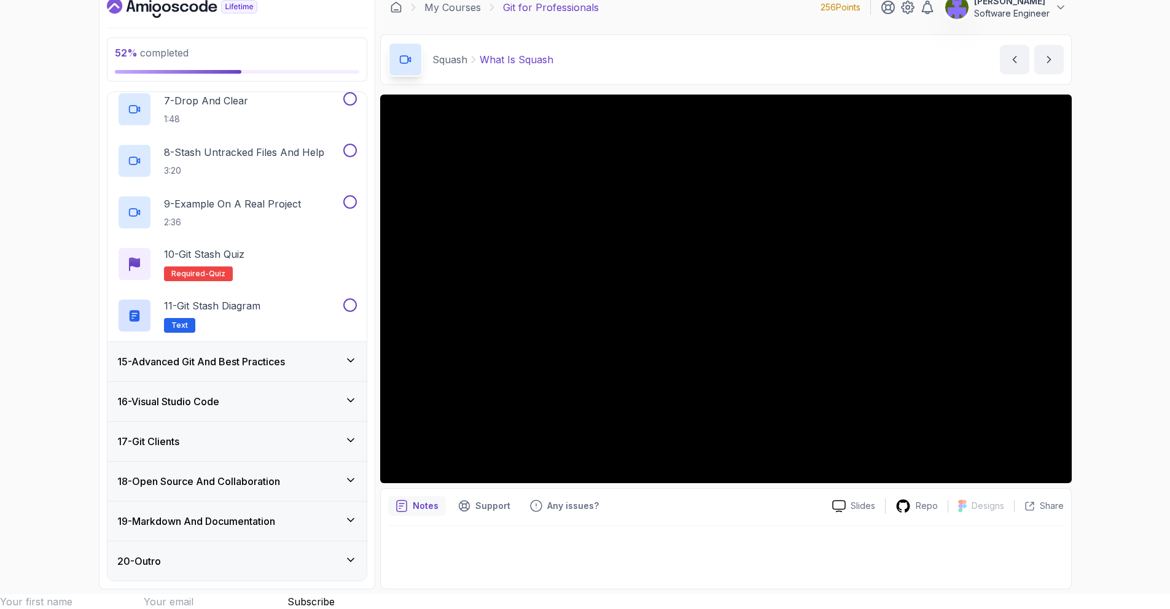
click at [322, 361] on div "15 - Advanced Git And Best Practices" at bounding box center [237, 361] width 240 height 15
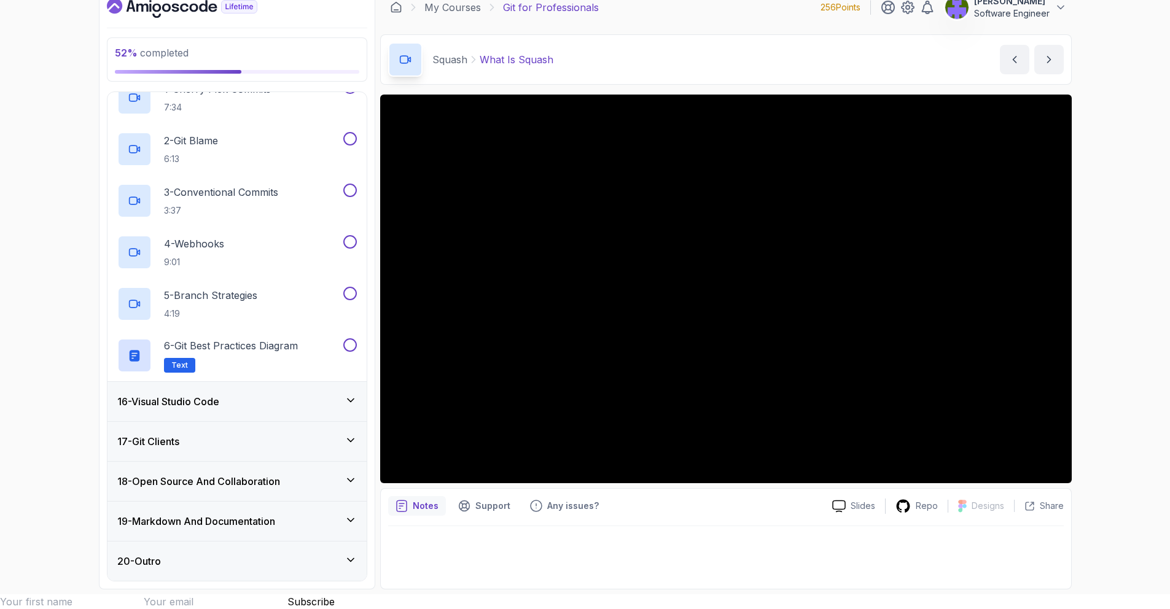
click at [310, 400] on div "16 - Visual Studio Code" at bounding box center [237, 401] width 240 height 15
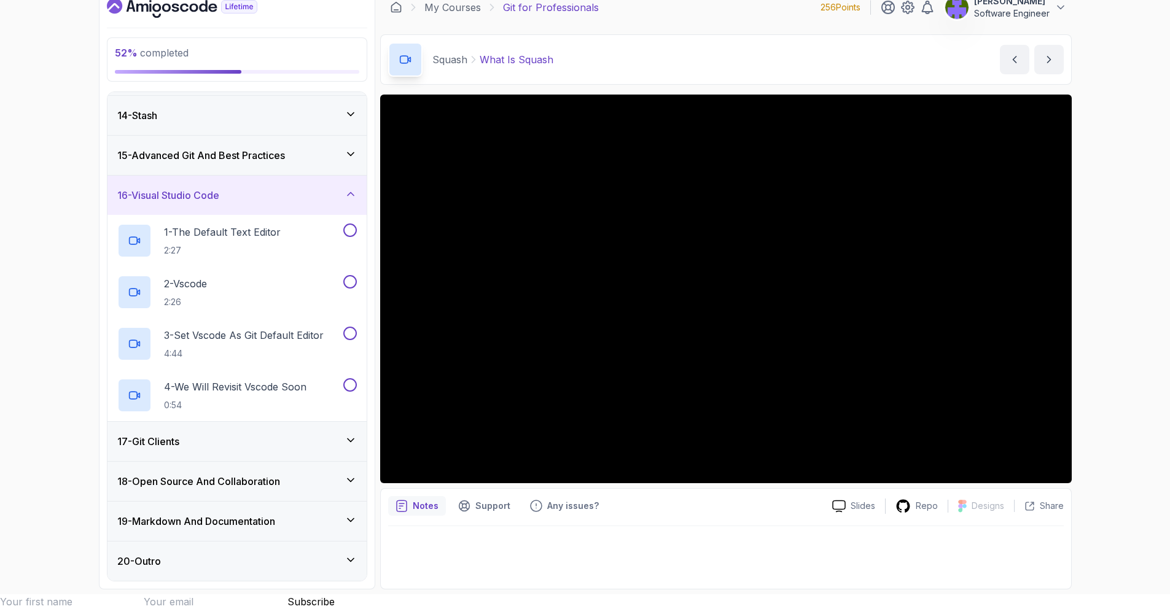
scroll to position [515, 0]
click at [276, 444] on div "17 - Git Clients" at bounding box center [237, 441] width 240 height 15
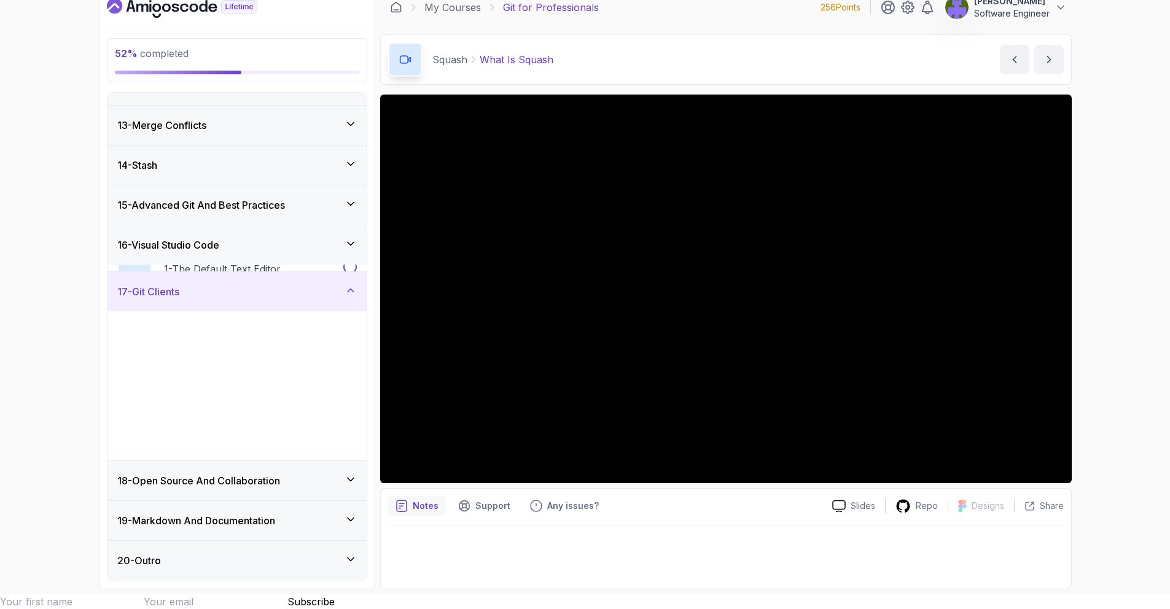
scroll to position [464, 0]
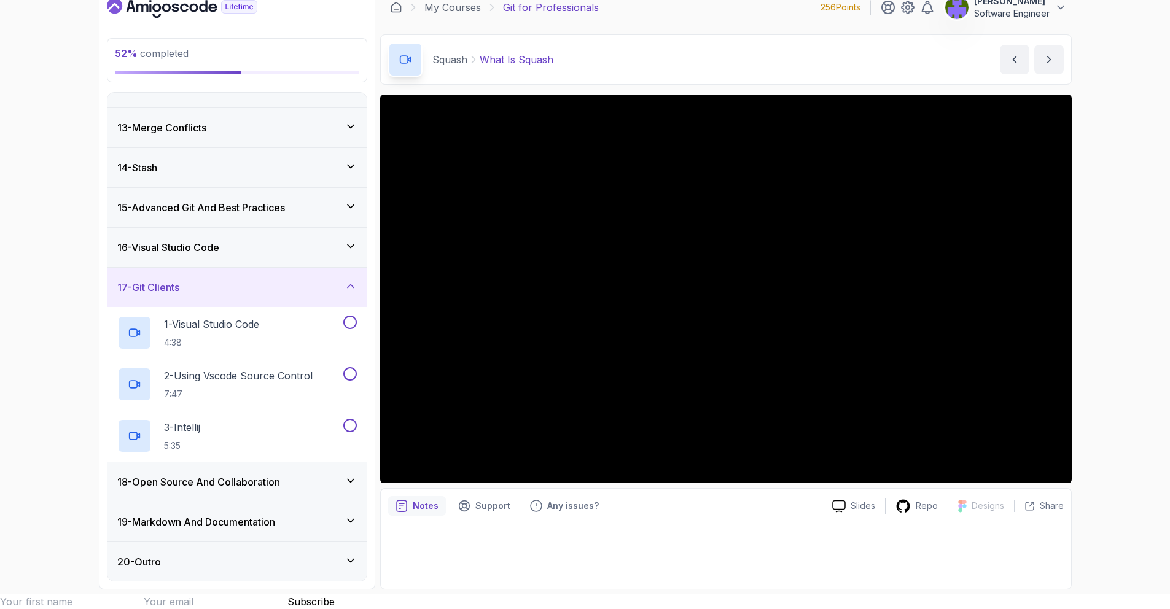
click at [260, 477] on h3 "18 - Open Source And Collaboration" at bounding box center [198, 482] width 163 height 15
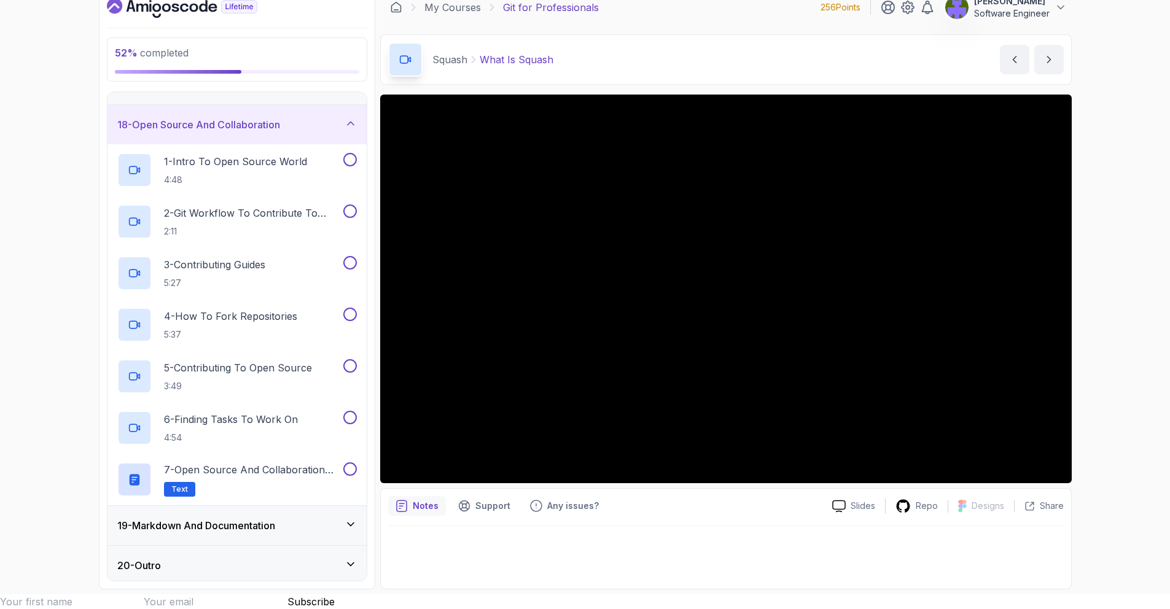
scroll to position [670, 0]
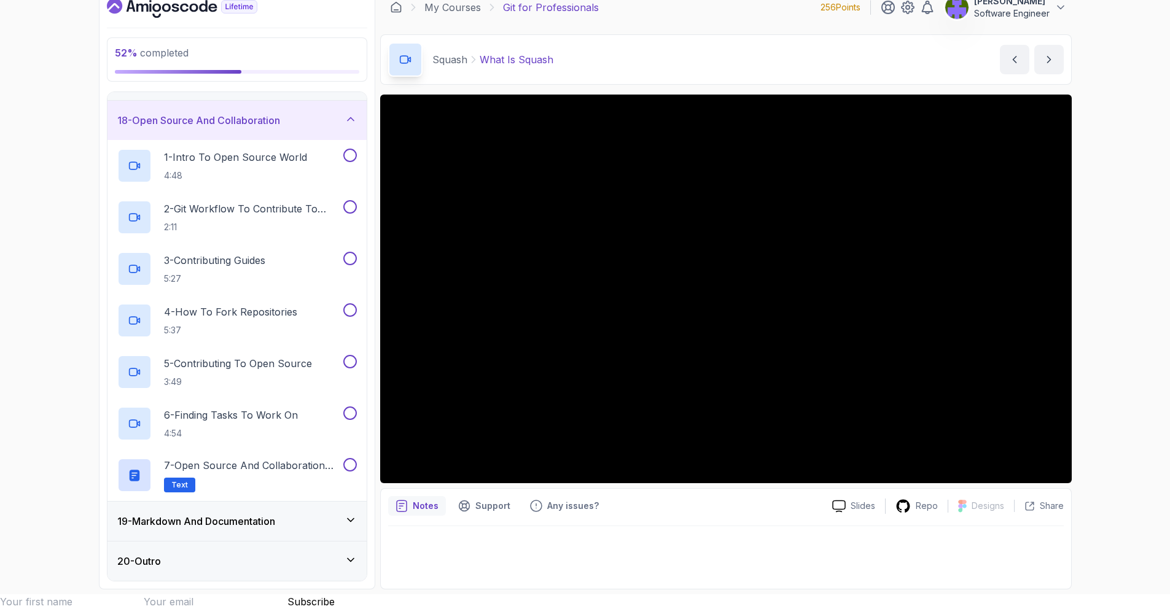
click at [258, 512] on div "19 - Markdown And Documentation" at bounding box center [236, 521] width 259 height 39
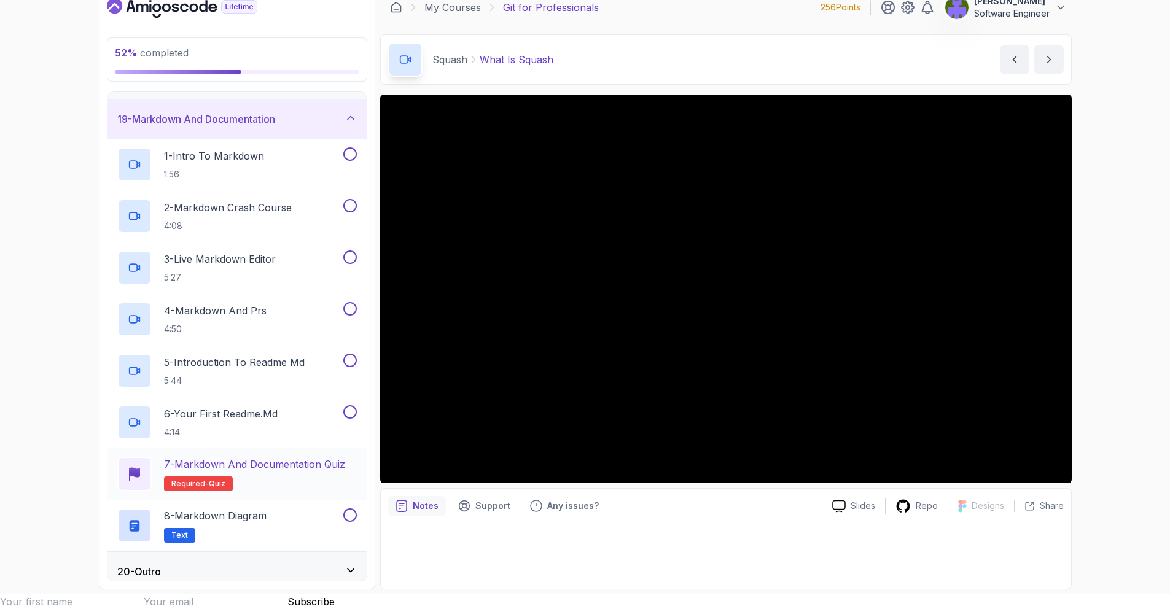
scroll to position [722, 0]
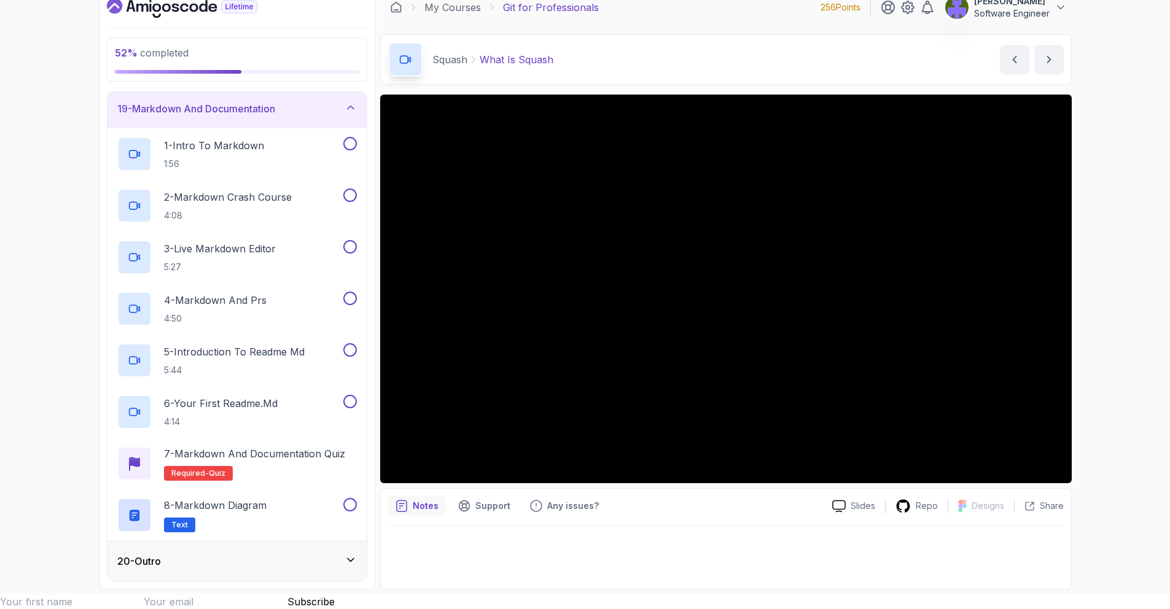
click at [290, 552] on div "20 - Outro" at bounding box center [236, 561] width 259 height 39
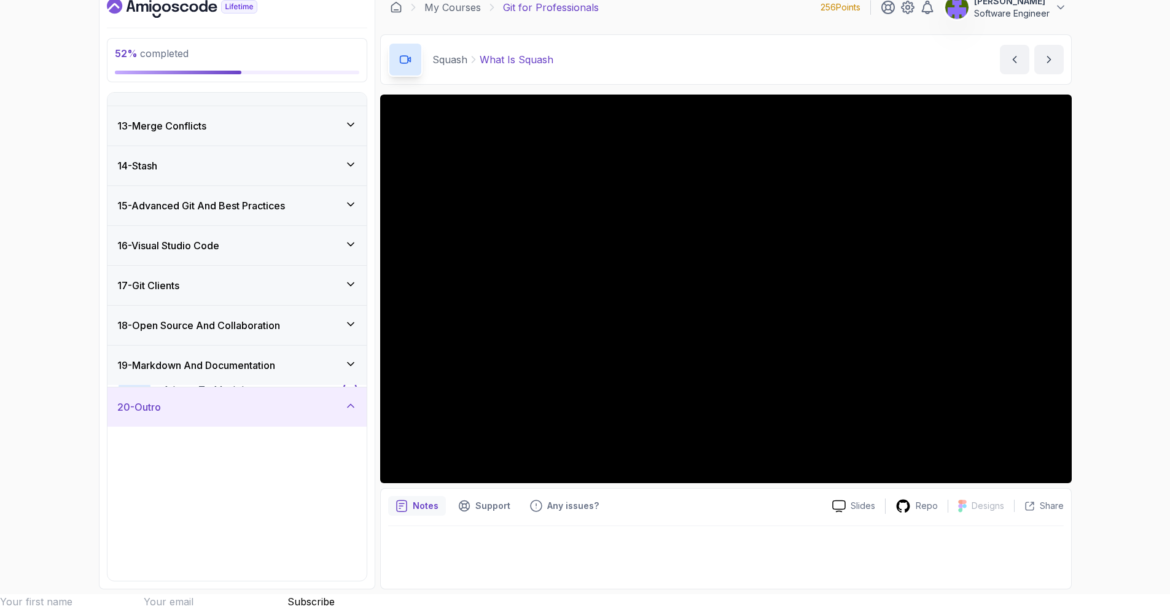
scroll to position [464, 0]
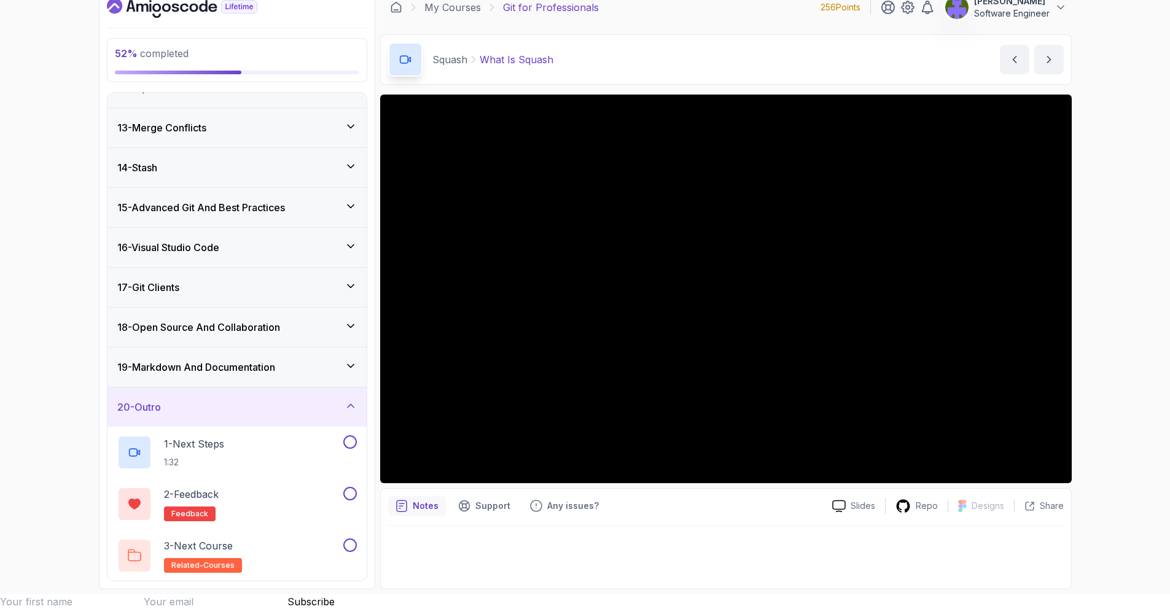
click at [311, 411] on div "20 - Outro" at bounding box center [237, 407] width 240 height 15
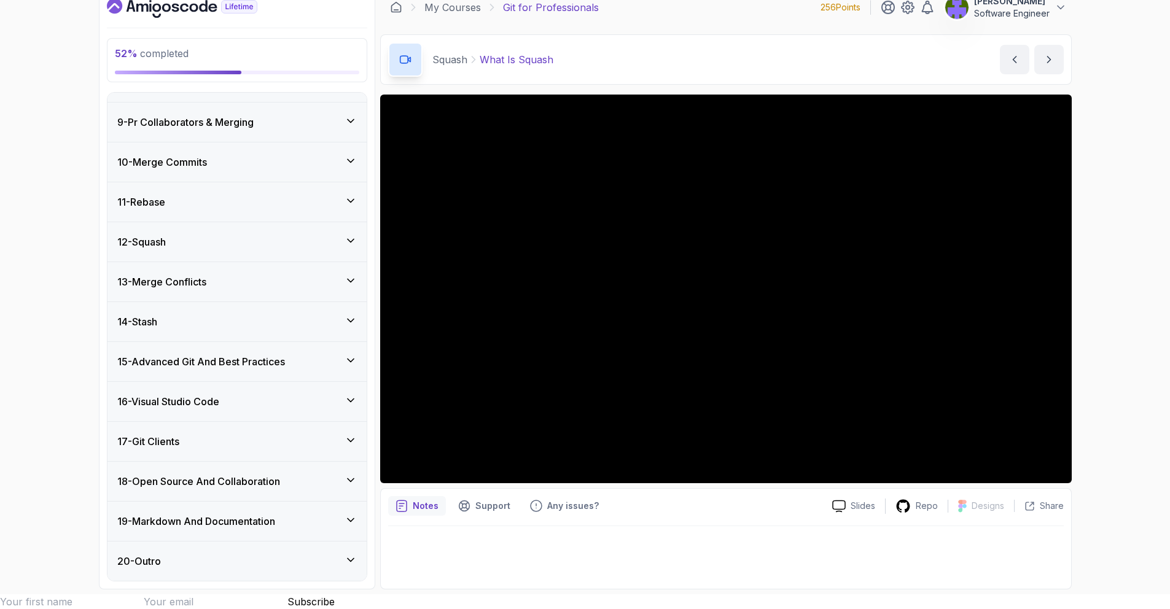
scroll to position [309, 0]
